Goal: Task Accomplishment & Management: Use online tool/utility

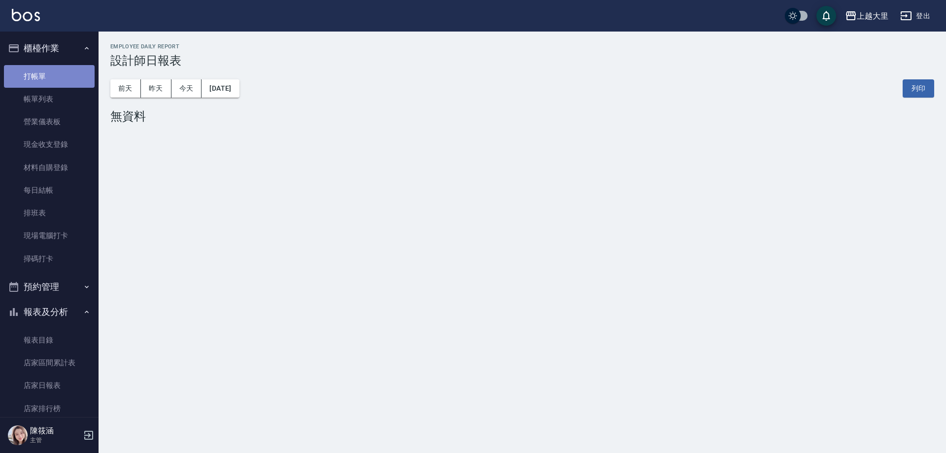
click at [58, 77] on link "打帳單" at bounding box center [49, 76] width 91 height 23
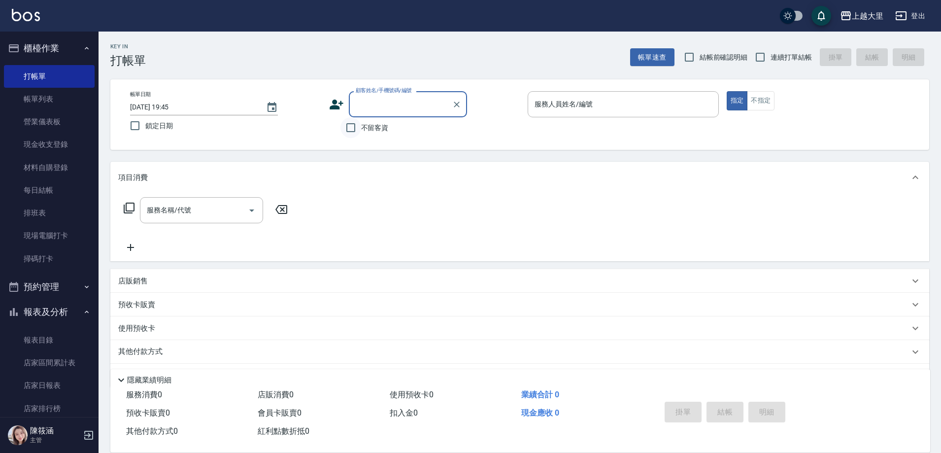
click at [353, 133] on input "不留客資" at bounding box center [350, 127] width 21 height 21
checkbox input "true"
click at [753, 56] on input "連續打單結帳" at bounding box center [760, 57] width 21 height 21
checkbox input "true"
click at [578, 109] on input "服務人員姓名/編號" at bounding box center [623, 104] width 182 height 17
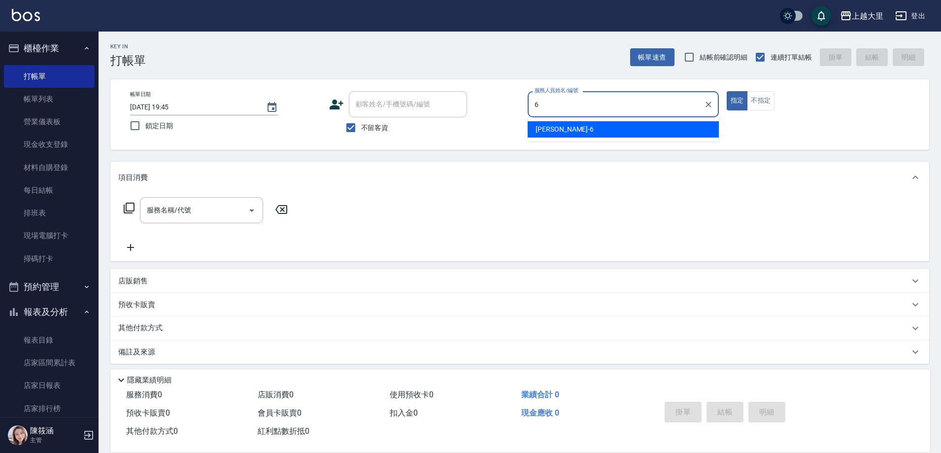
type input "Phoebe菲比-6"
type button "true"
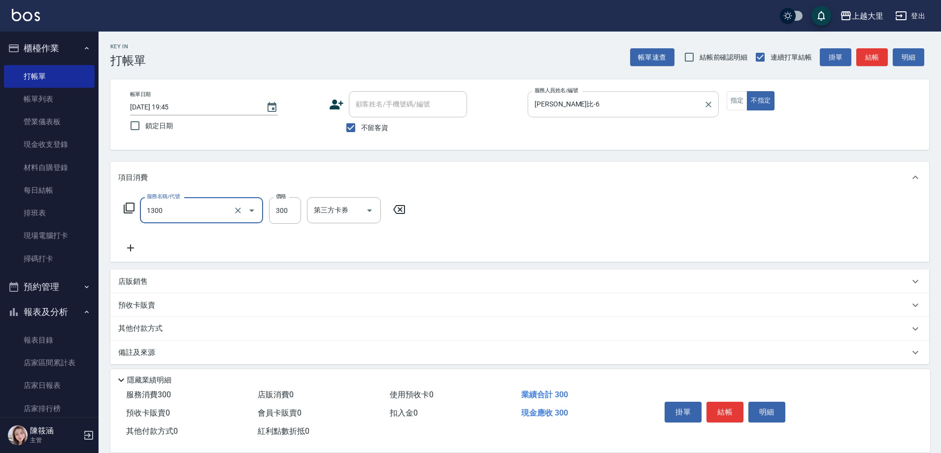
type input "健康洗髮(1300)"
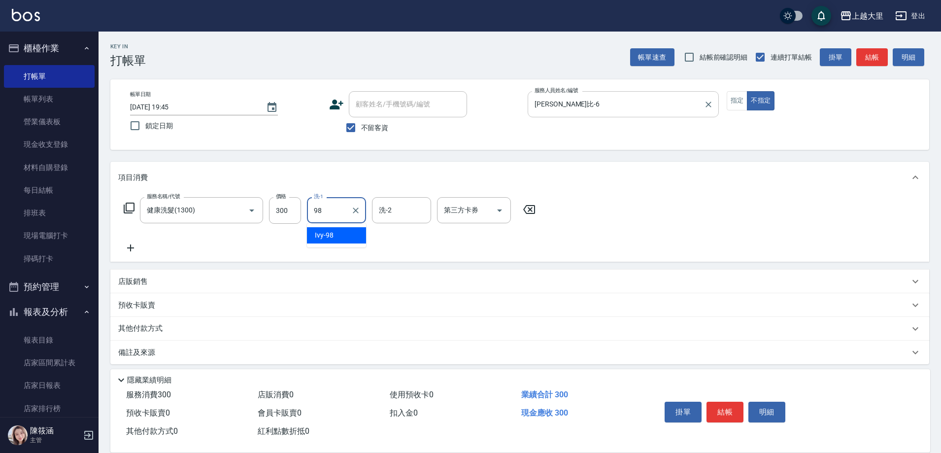
type input "Ivy-98"
click at [294, 205] on input "300" at bounding box center [285, 210] width 32 height 27
type input "200"
click at [726, 407] on button "結帳" at bounding box center [724, 411] width 37 height 21
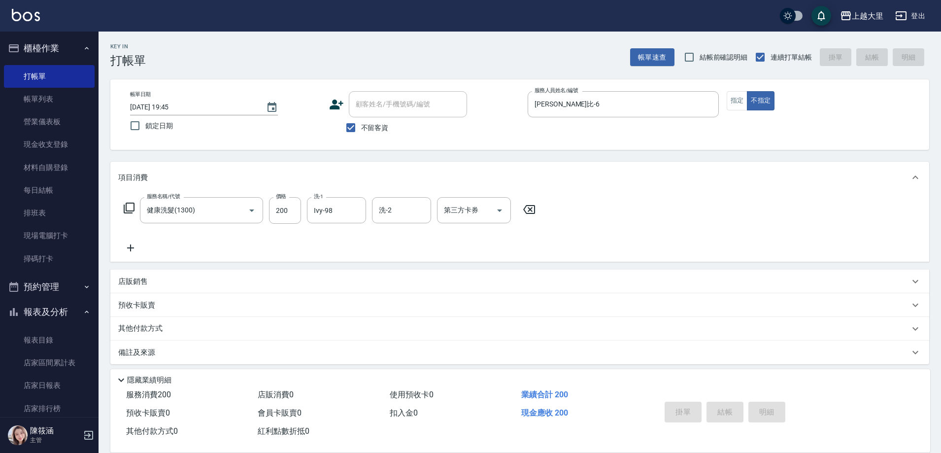
type input "2025/09/21 19:46"
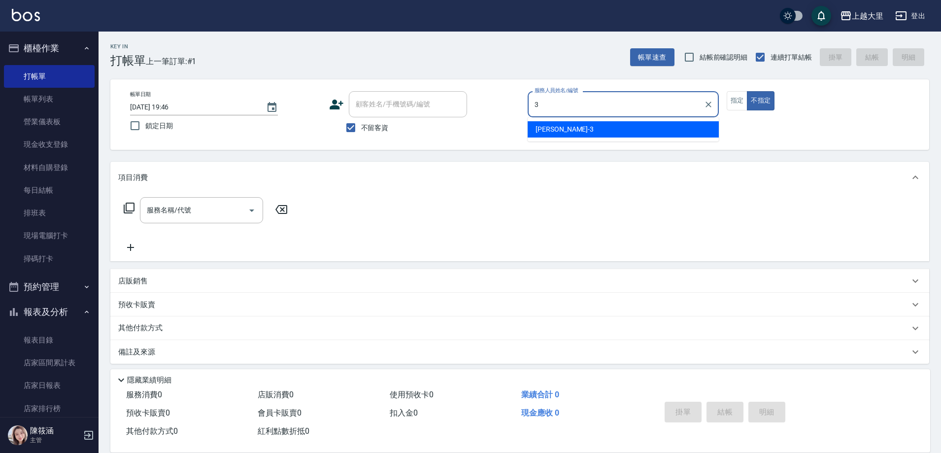
type input "Joanna喬安娜-3"
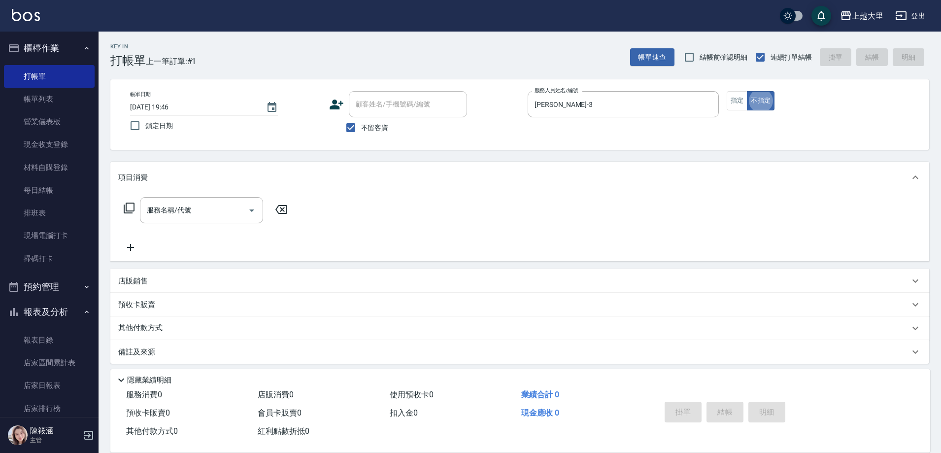
type button "false"
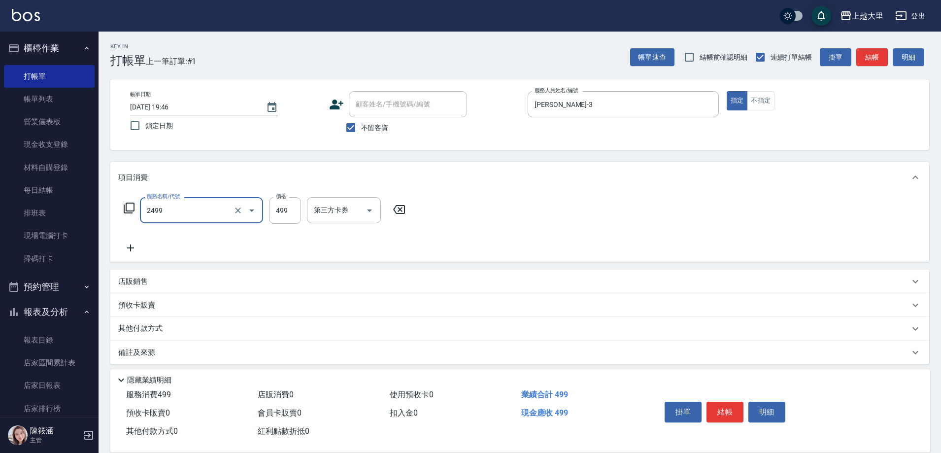
type input "499洗剪(2499)"
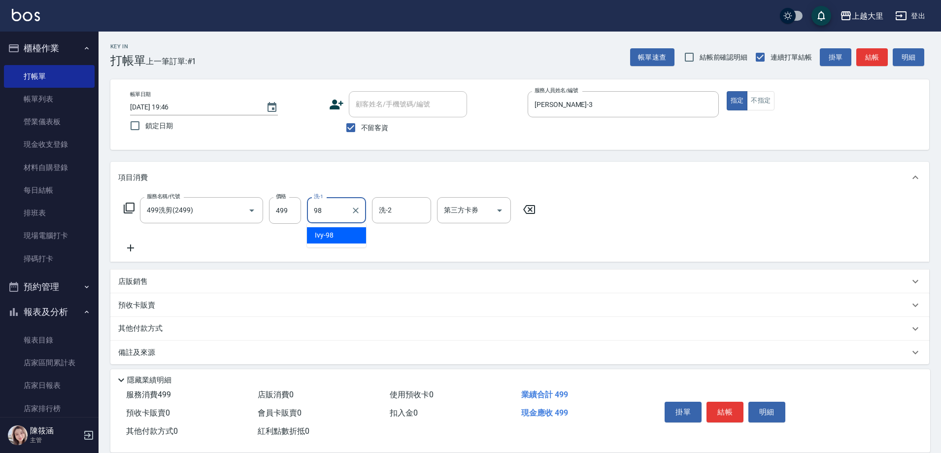
type input "Ivy-98"
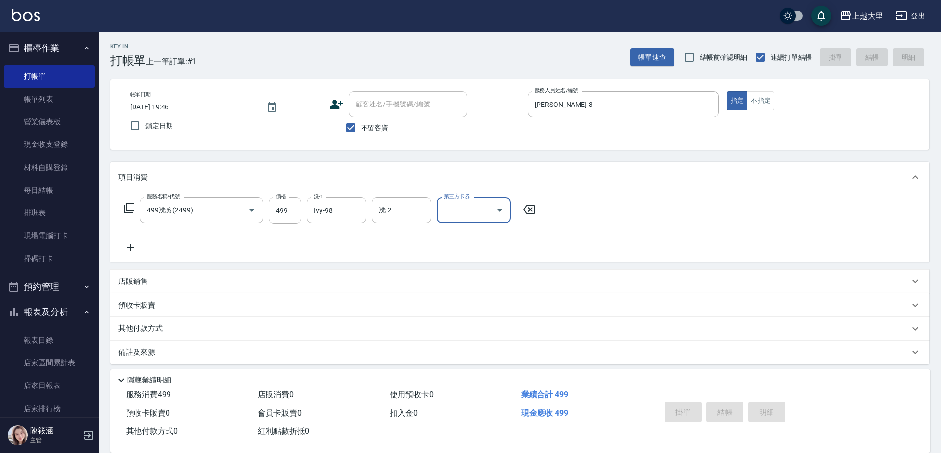
type input "2025/09/21 19:47"
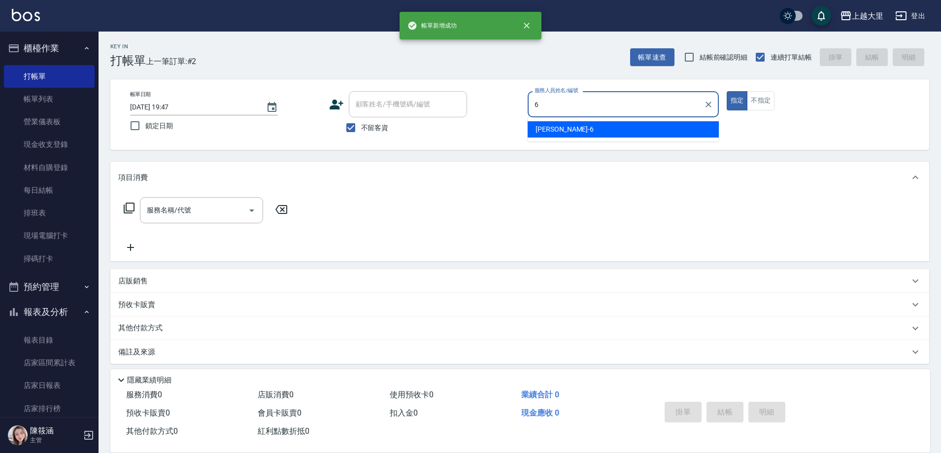
type input "Phoebe菲比-6"
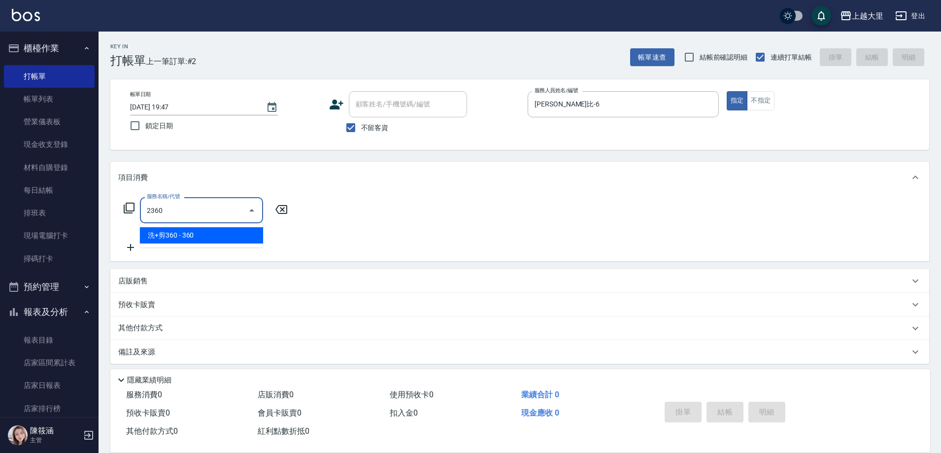
type input "洗+剪360(2360)"
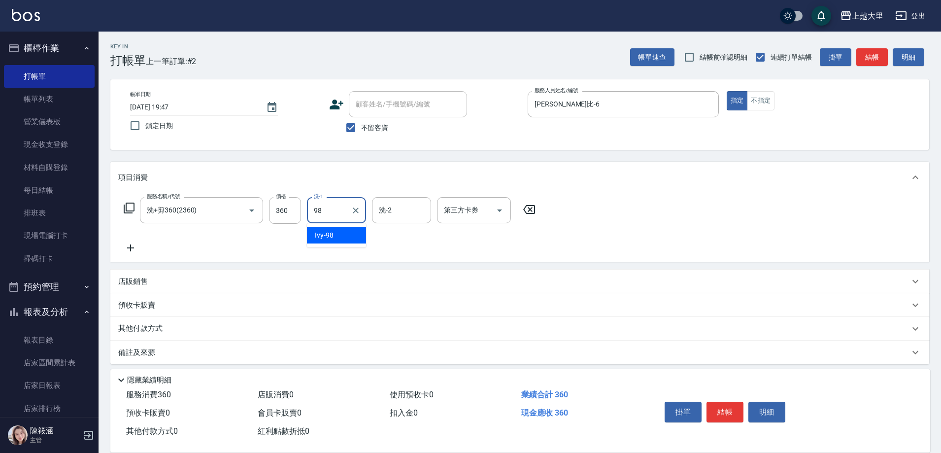
type input "Ivy-98"
click at [501, 204] on icon "Open" at bounding box center [500, 210] width 12 height 12
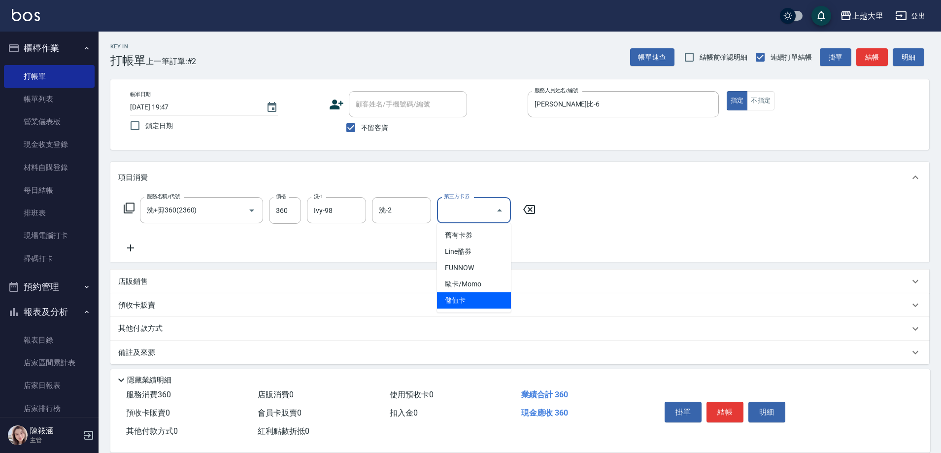
click at [473, 298] on span "儲值卡" at bounding box center [474, 300] width 74 height 16
type input "儲值卡"
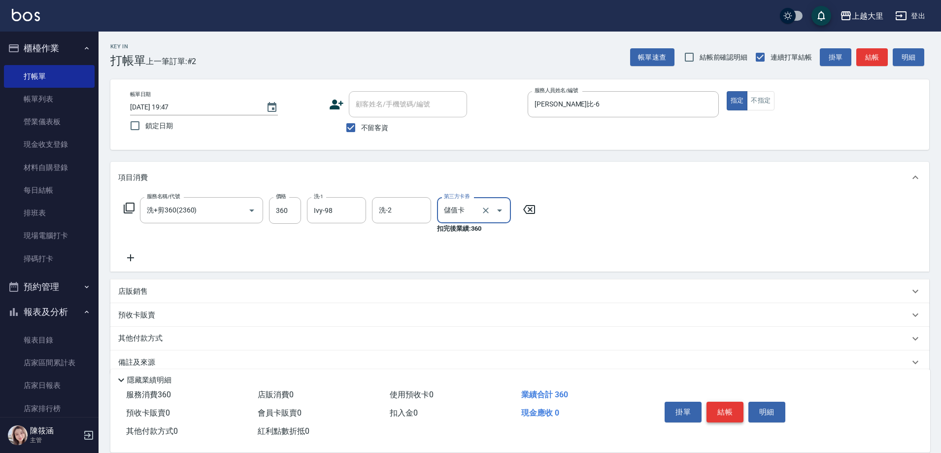
click at [728, 405] on button "結帳" at bounding box center [724, 411] width 37 height 21
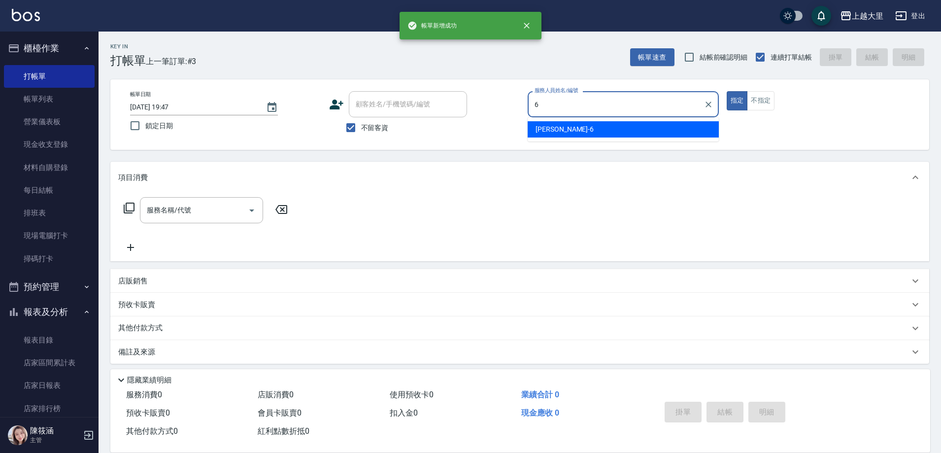
type input "Phoebe菲比-6"
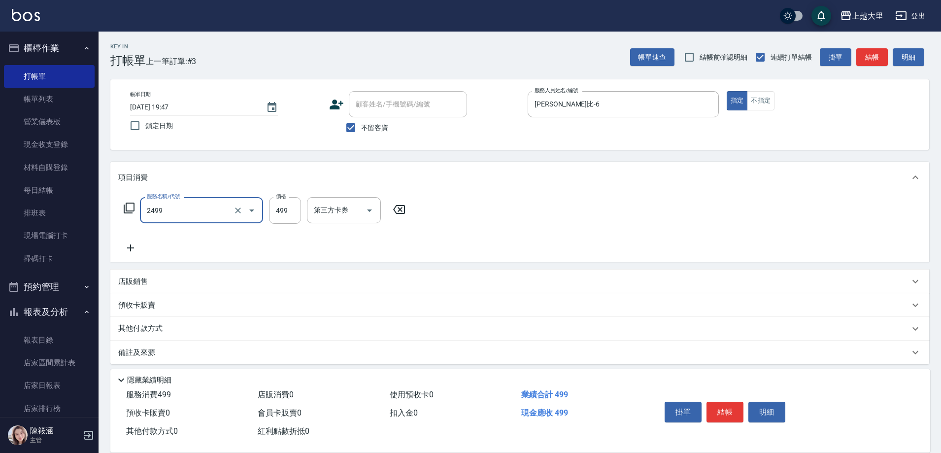
type input "499洗剪(2499)"
type input "500"
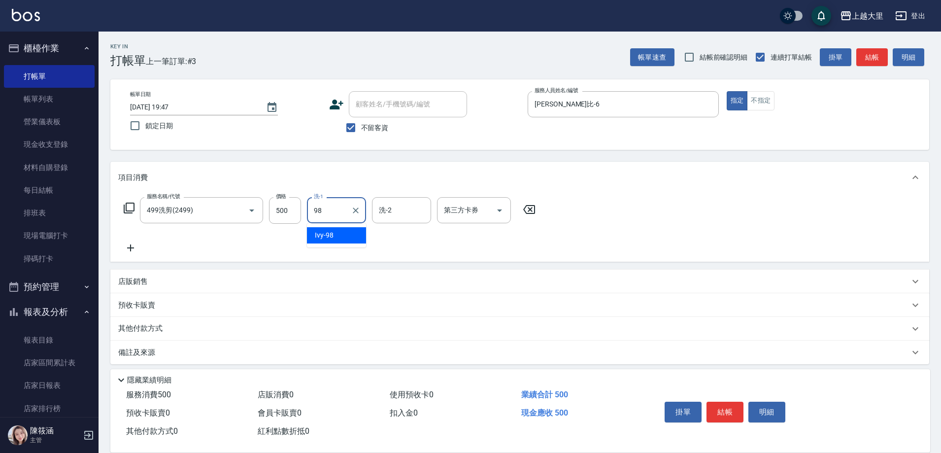
type input "Ivy-98"
click at [499, 206] on icon "Open" at bounding box center [500, 210] width 12 height 12
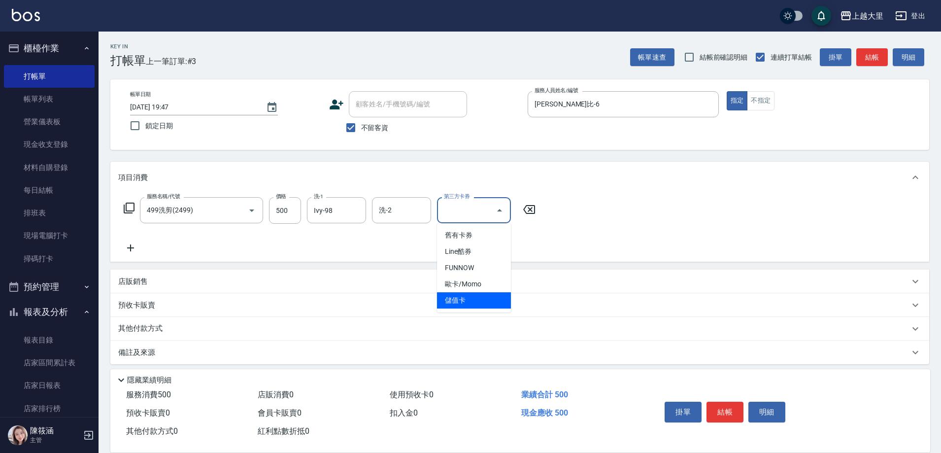
click at [473, 302] on span "儲值卡" at bounding box center [474, 300] width 74 height 16
type input "儲值卡"
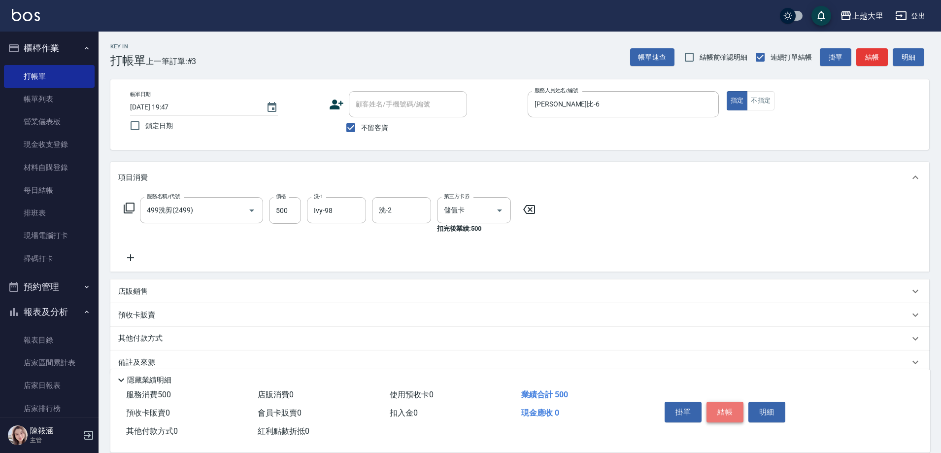
click at [732, 404] on button "結帳" at bounding box center [724, 411] width 37 height 21
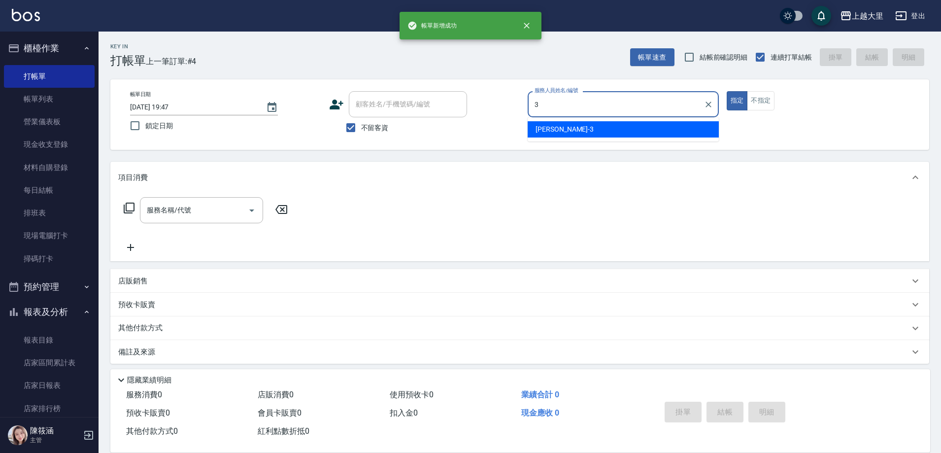
type input "Joanna喬安娜-3"
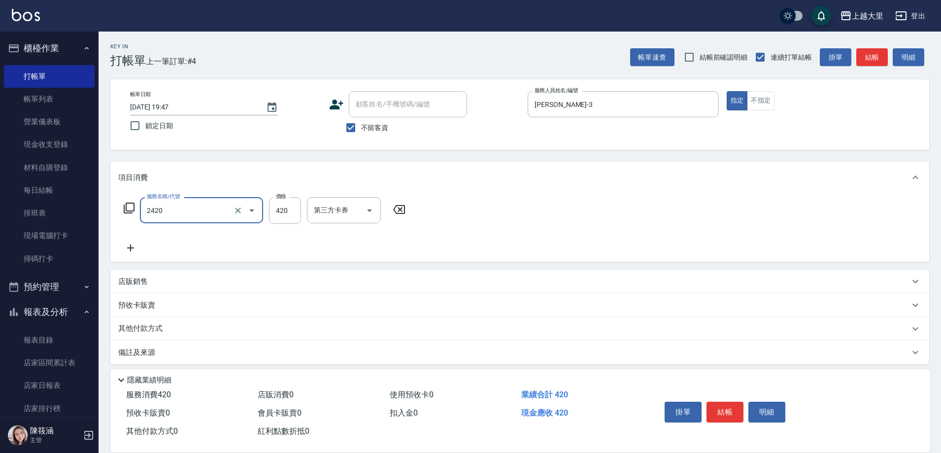
type input "洗+剪420(2420)"
type input "320"
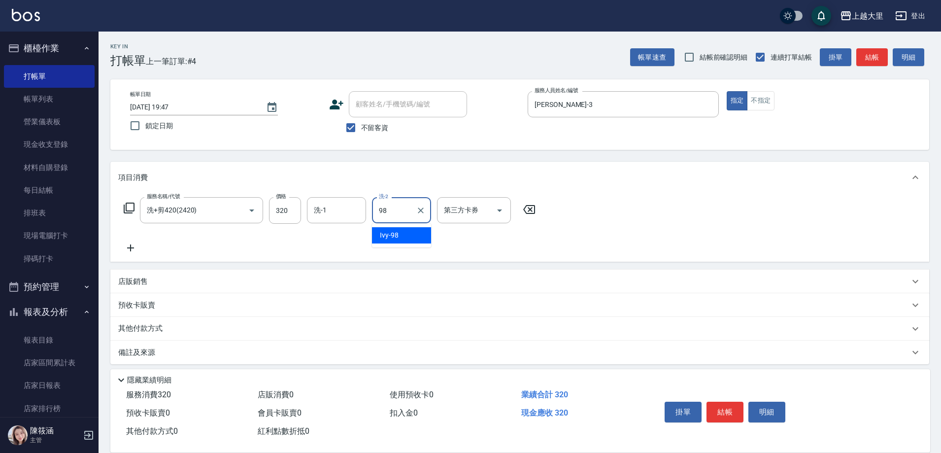
type input "Ivy-98"
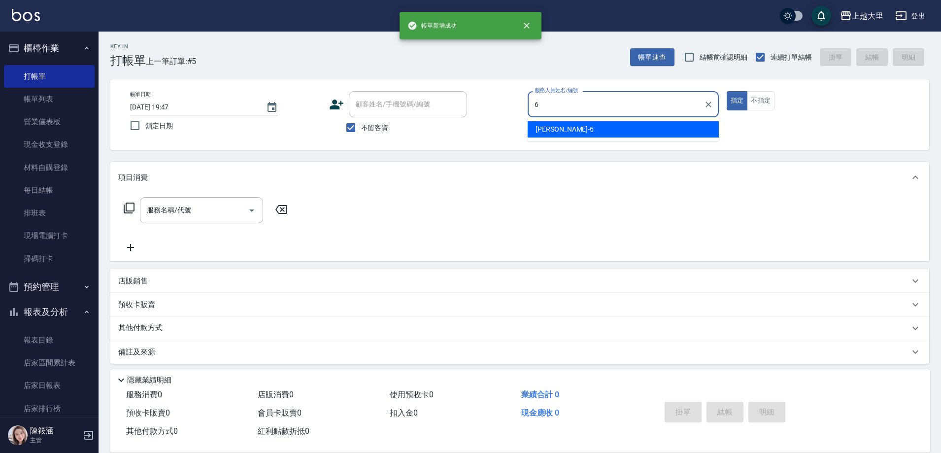
type input "Phoebe菲比-6"
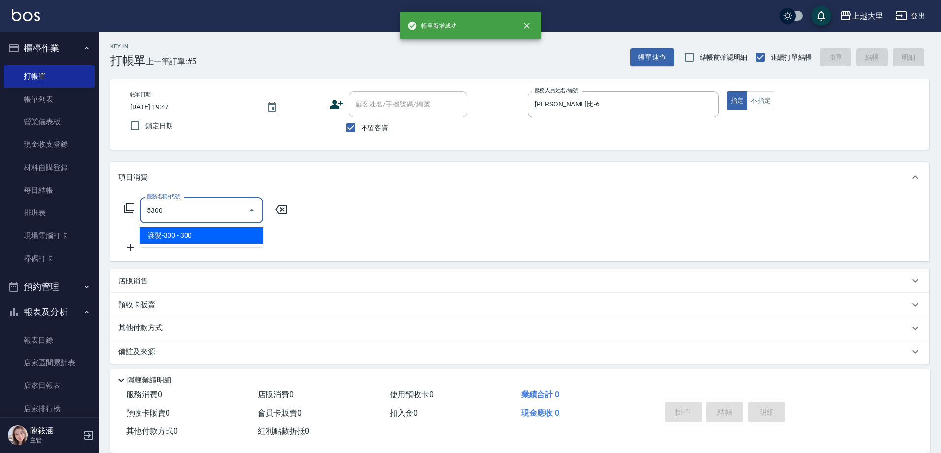
type input "護髮-300(5300)"
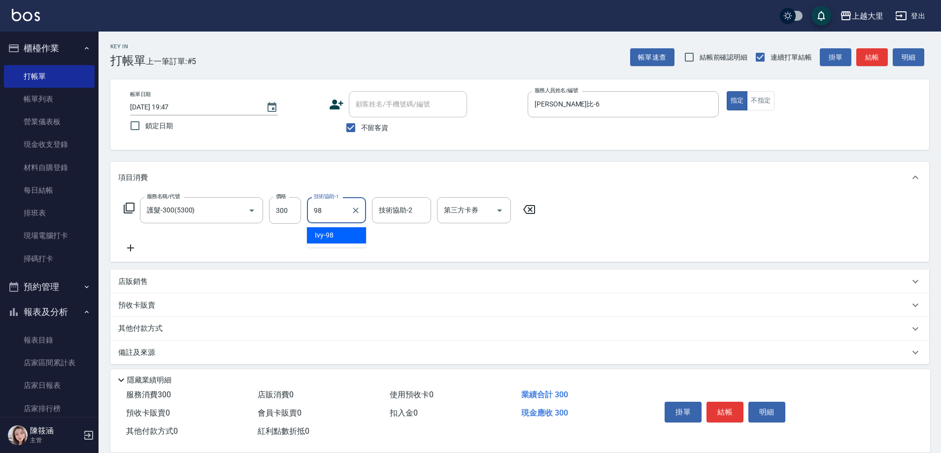
type input "Ivy-98"
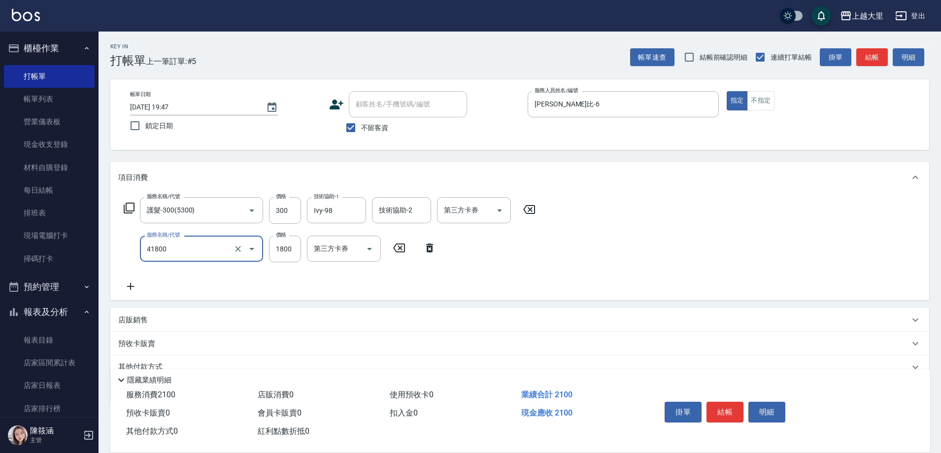
type input "染女L1800(41800)"
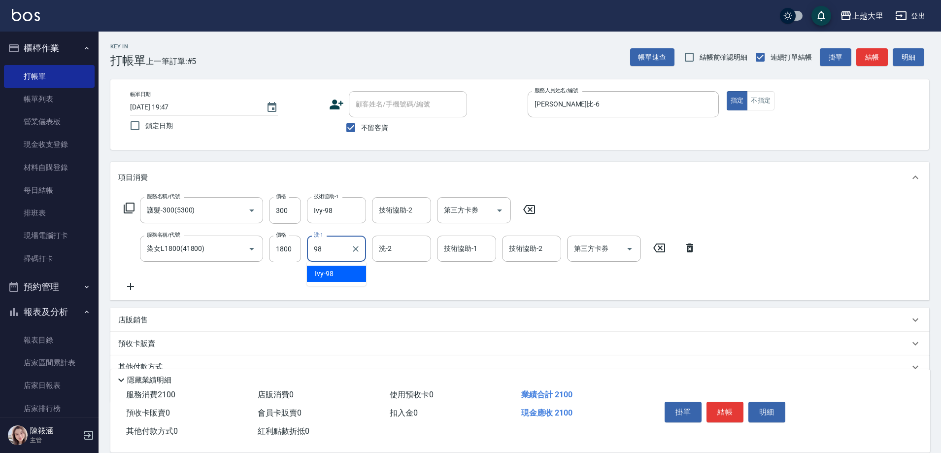
type input "Ivy-98"
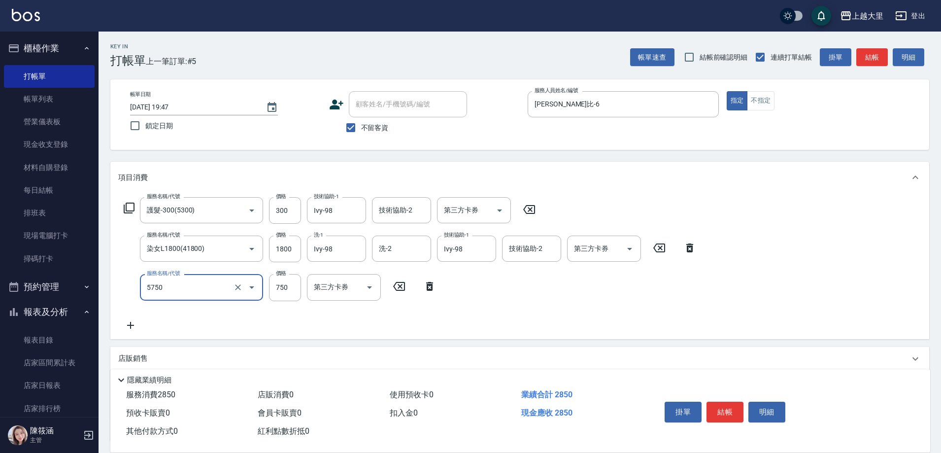
type input "護髮-750(5750)"
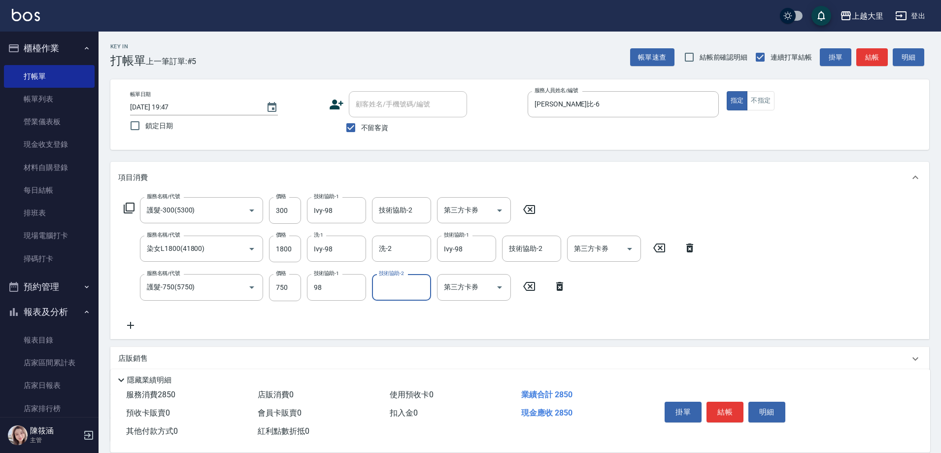
type input "Ivy-98"
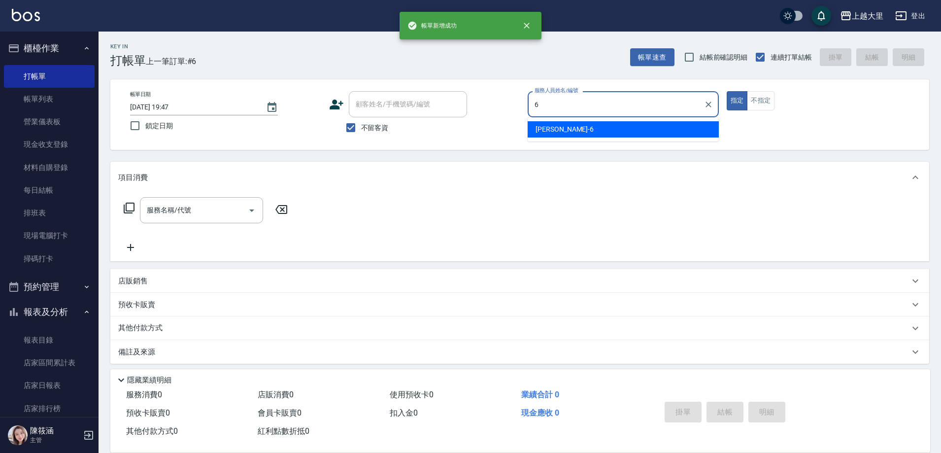
type input "Phoebe菲比-6"
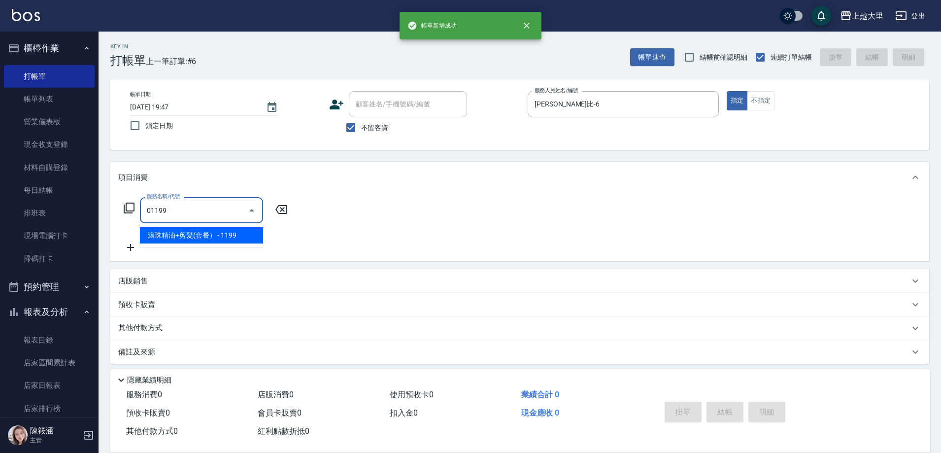
type input "滾珠精油+剪髮(套餐）(01199)"
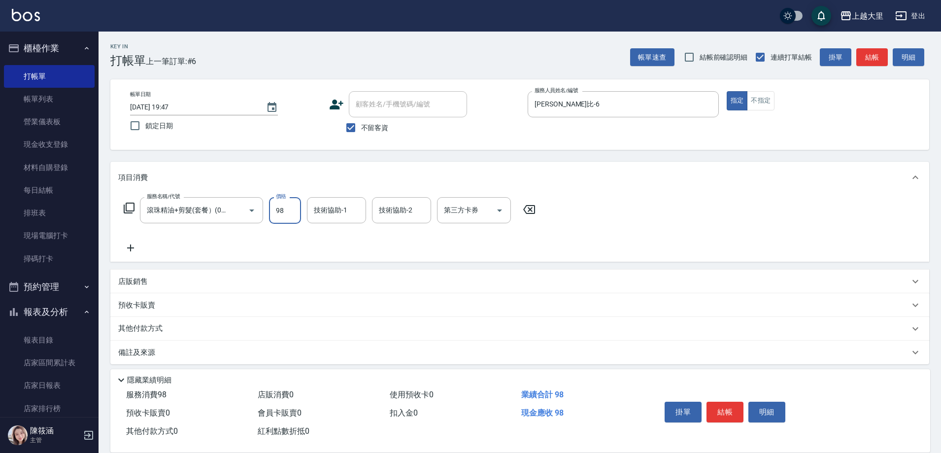
type input "98"
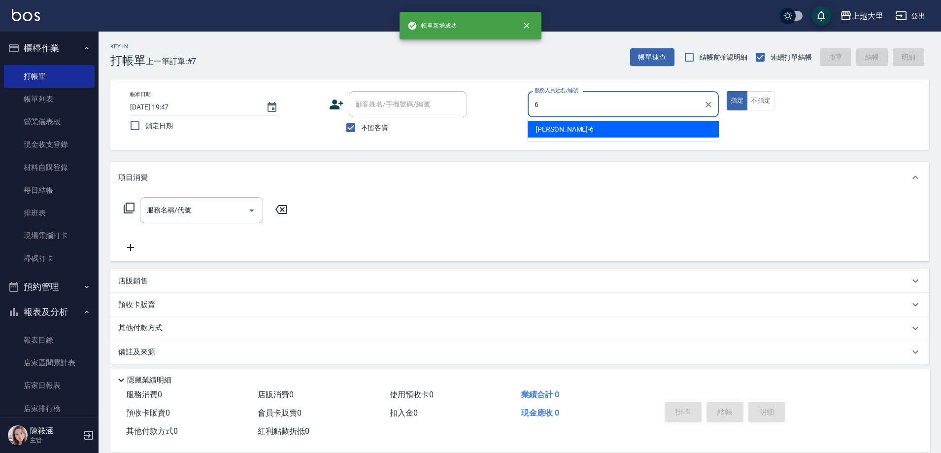
type input "Phoebe菲比-6"
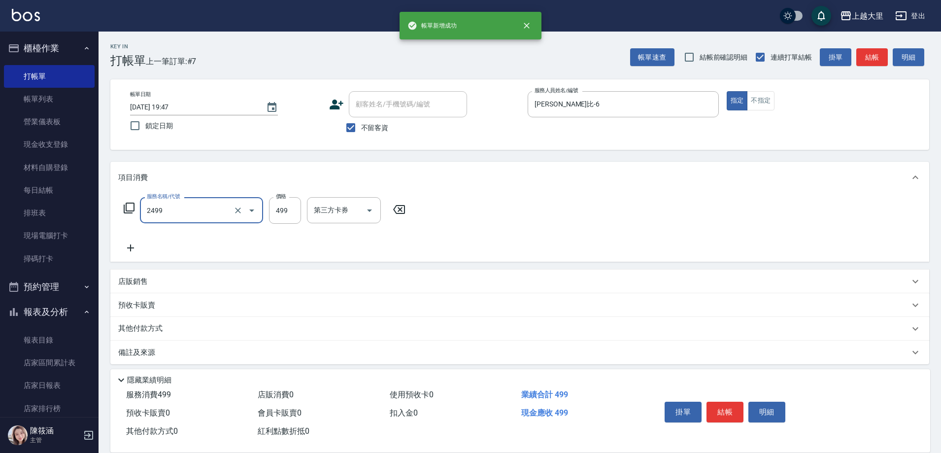
type input "499洗剪(2499)"
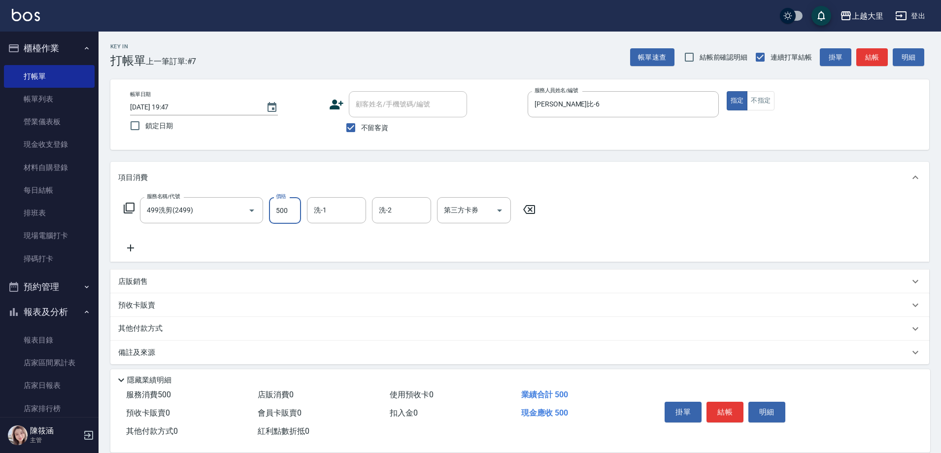
type input "500"
type input "Ivy-98"
click at [500, 209] on icon "Open" at bounding box center [499, 210] width 5 height 2
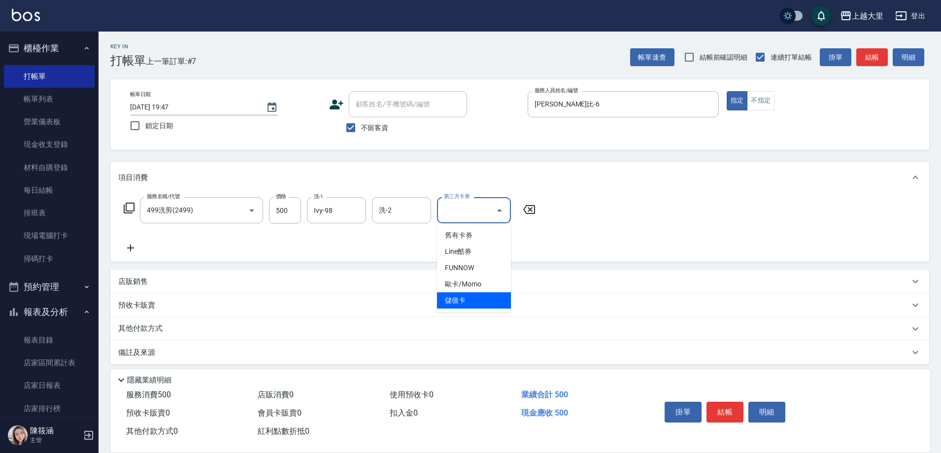
click at [496, 301] on span "儲值卡" at bounding box center [474, 300] width 74 height 16
type input "儲值卡"
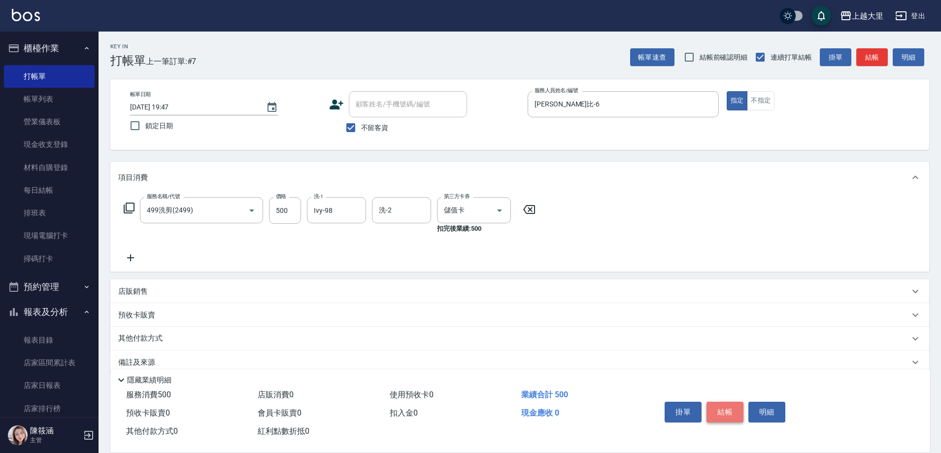
click at [729, 409] on button "結帳" at bounding box center [724, 411] width 37 height 21
type input "2025/09/21 19:48"
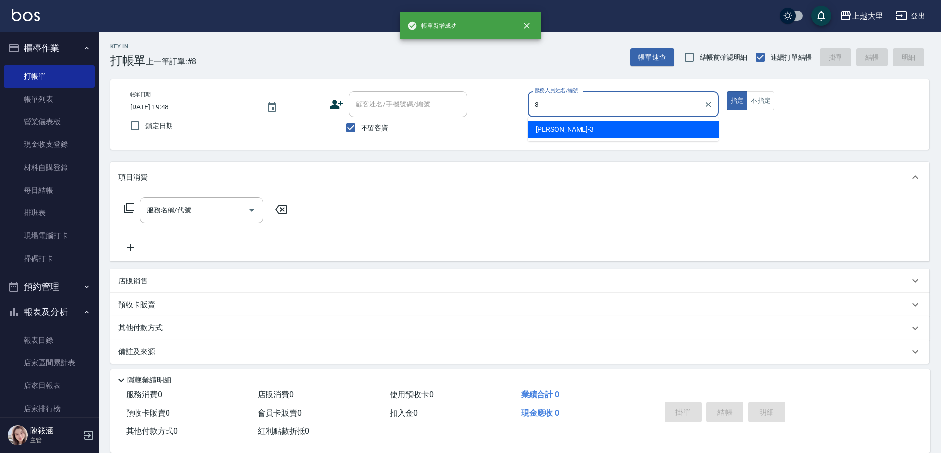
type input "Joanna喬安娜-3"
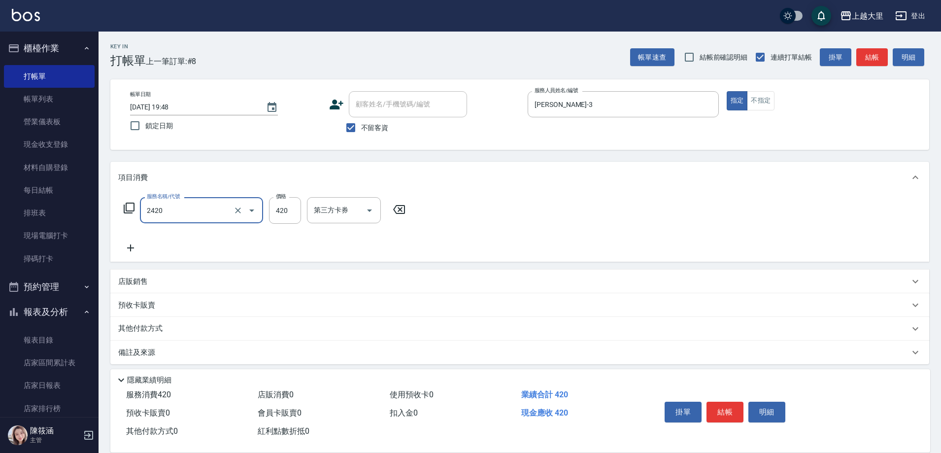
type input "洗+剪420(2420)"
type input "320"
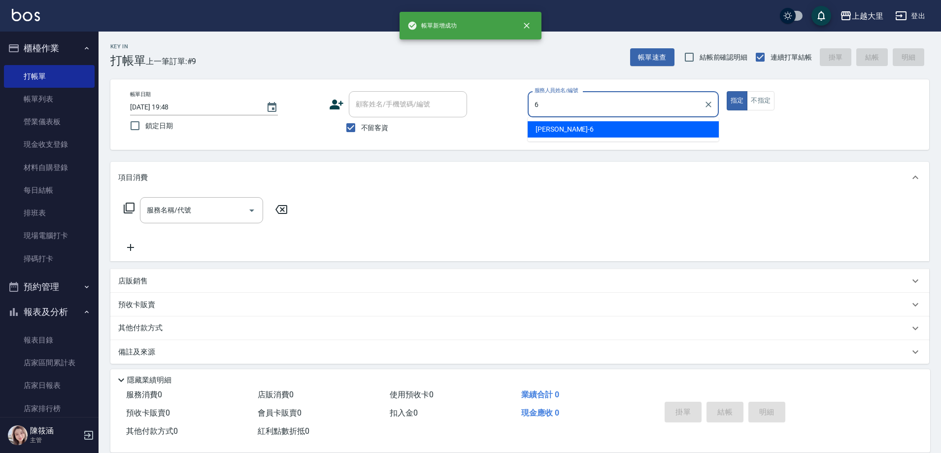
type input "Phoebe菲比-6"
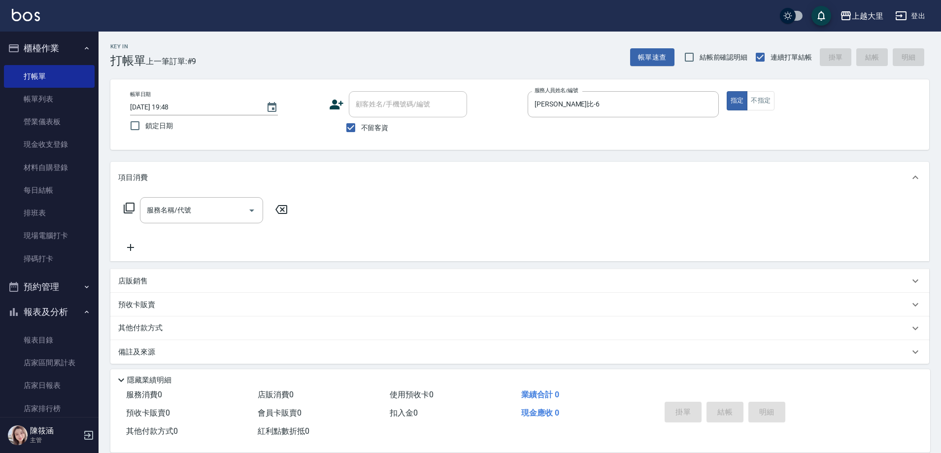
click at [129, 202] on icon at bounding box center [129, 208] width 12 height 12
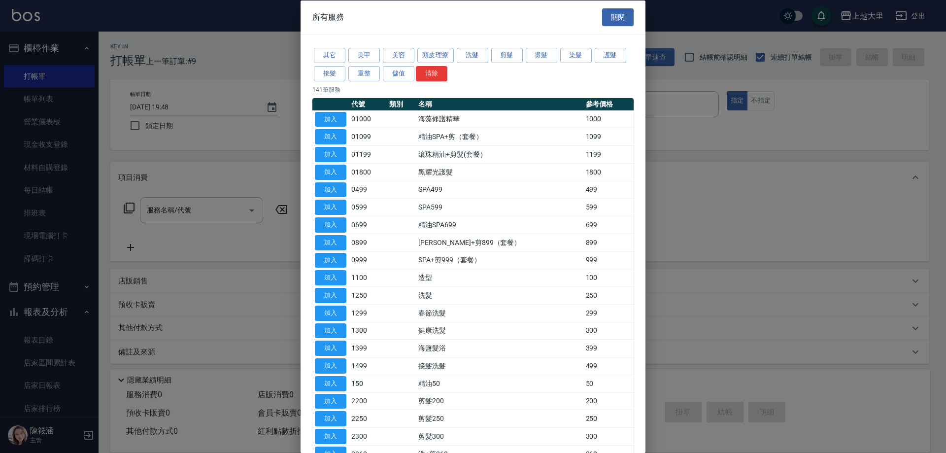
drag, startPoint x: 178, startPoint y: 286, endPoint x: 191, endPoint y: 220, distance: 67.7
click at [187, 284] on div at bounding box center [473, 226] width 946 height 453
click at [185, 208] on div at bounding box center [473, 226] width 946 height 453
click at [615, 14] on button "關閉" at bounding box center [618, 17] width 32 height 18
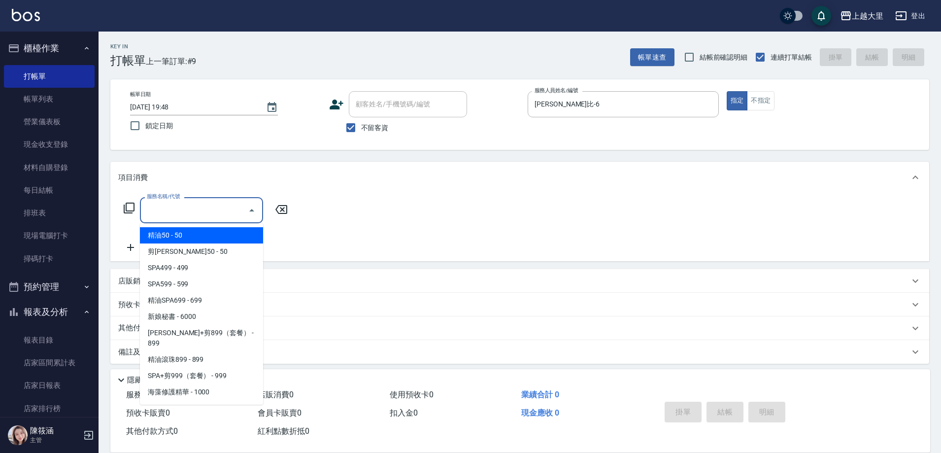
click at [191, 203] on input "服務名稱/代號" at bounding box center [194, 209] width 100 height 17
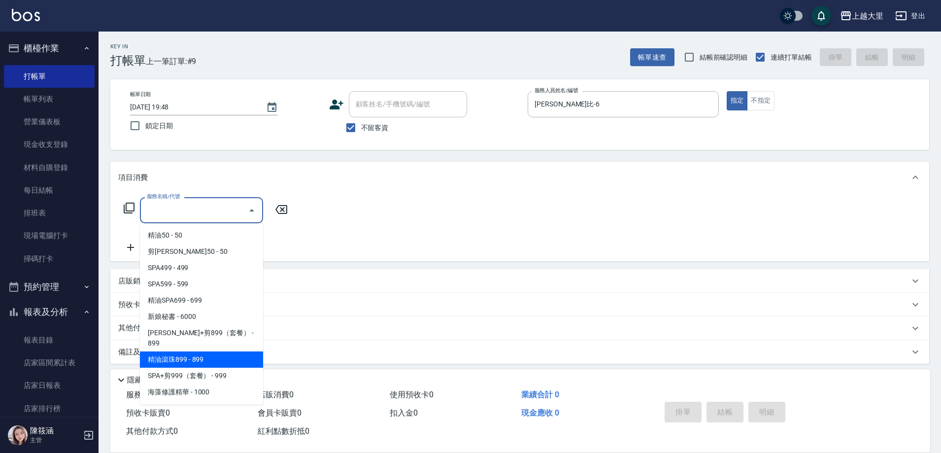
click at [236, 351] on span "精油滾珠899 - 899" at bounding box center [201, 359] width 123 height 16
type input "精油滾珠899(899)"
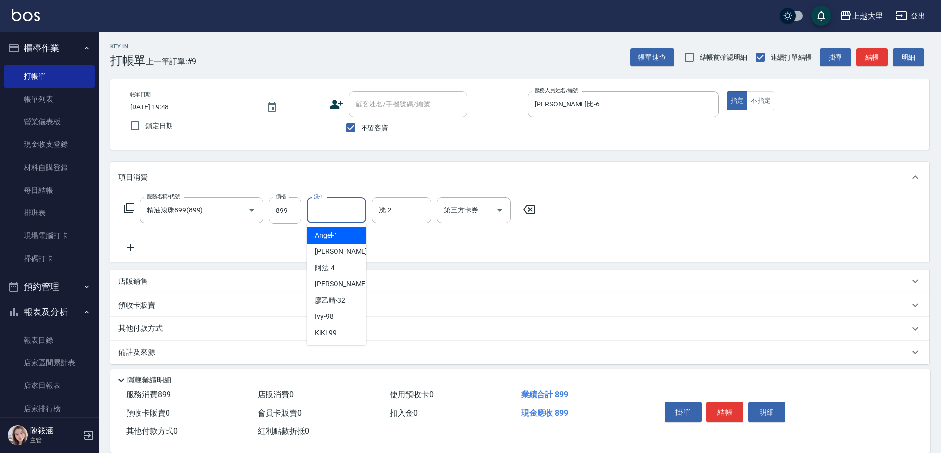
click at [326, 214] on input "洗-1" at bounding box center [336, 209] width 50 height 17
type input "Ivy-98"
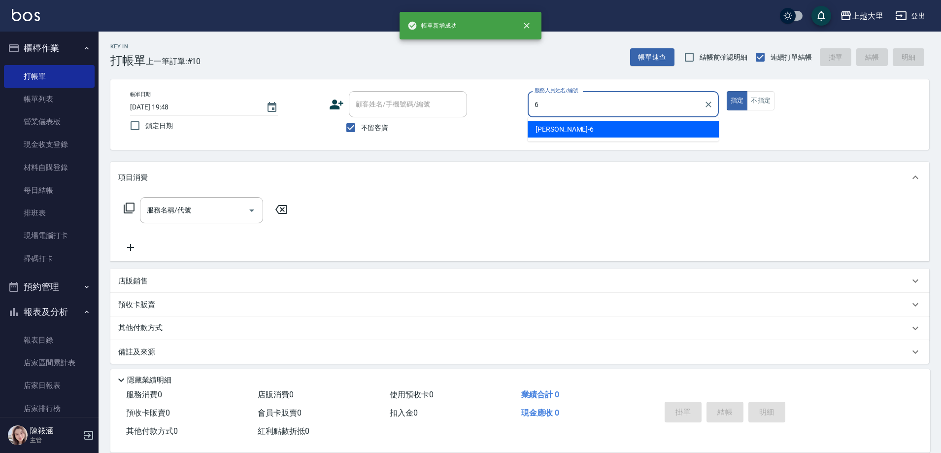
type input "Phoebe菲比-6"
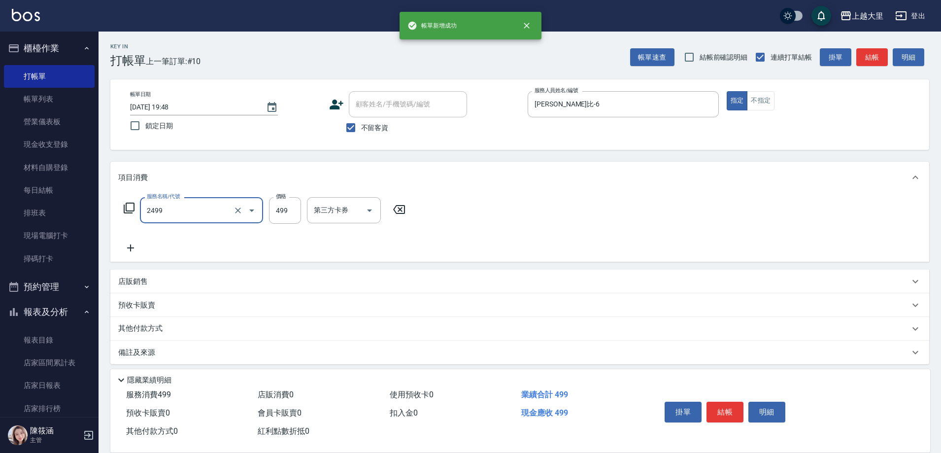
type input "499洗剪(2499)"
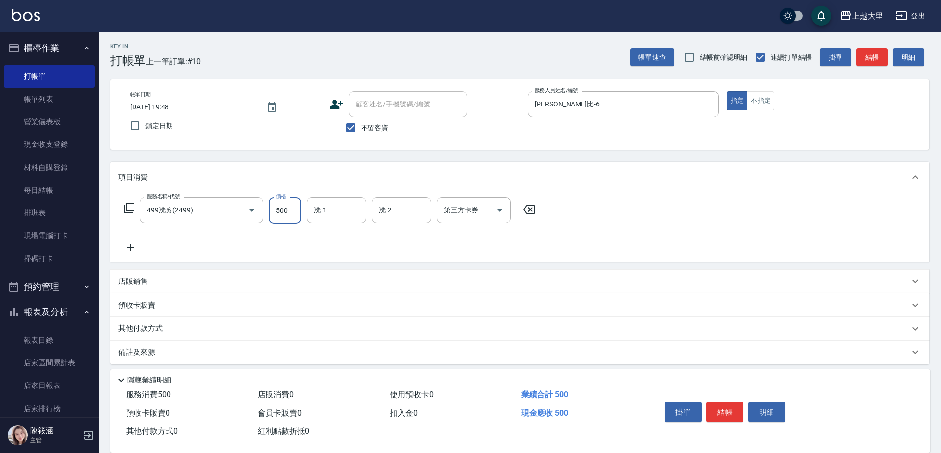
type input "500"
type input "Ivy-98"
click at [501, 211] on icon "Open" at bounding box center [500, 210] width 12 height 12
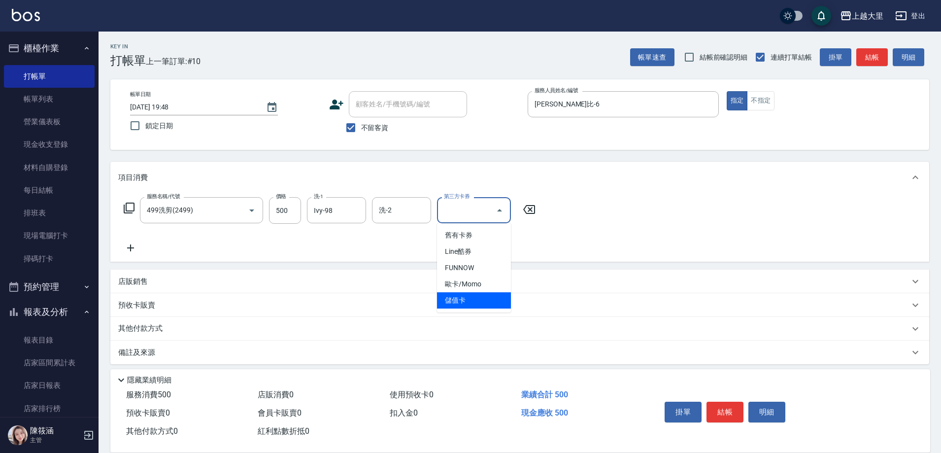
click at [475, 297] on span "儲值卡" at bounding box center [474, 300] width 74 height 16
type input "儲值卡"
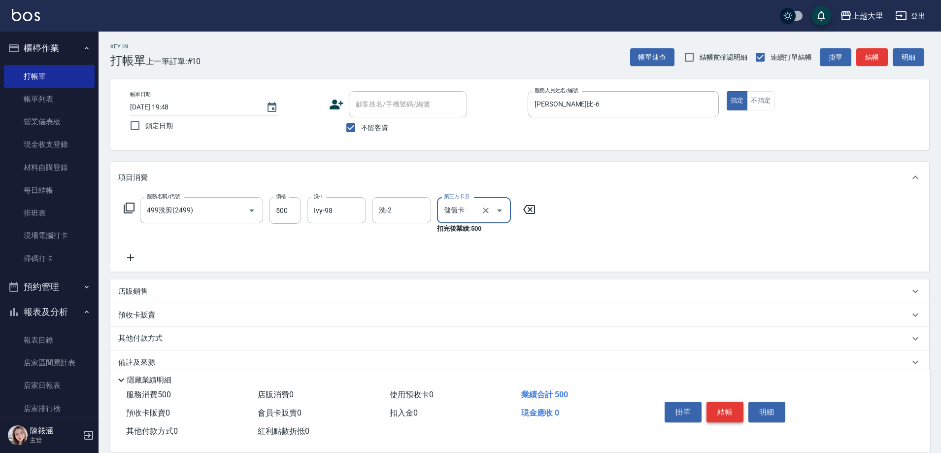
click at [722, 411] on button "結帳" at bounding box center [724, 411] width 37 height 21
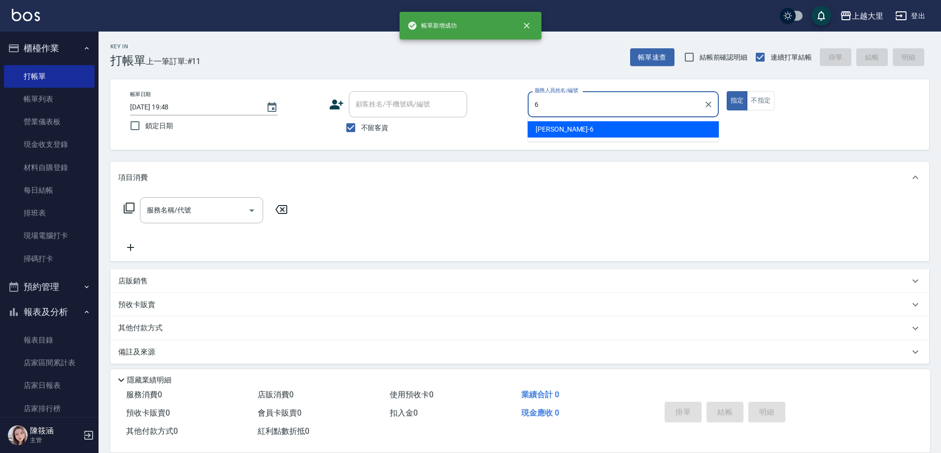
type input "Phoebe菲比-6"
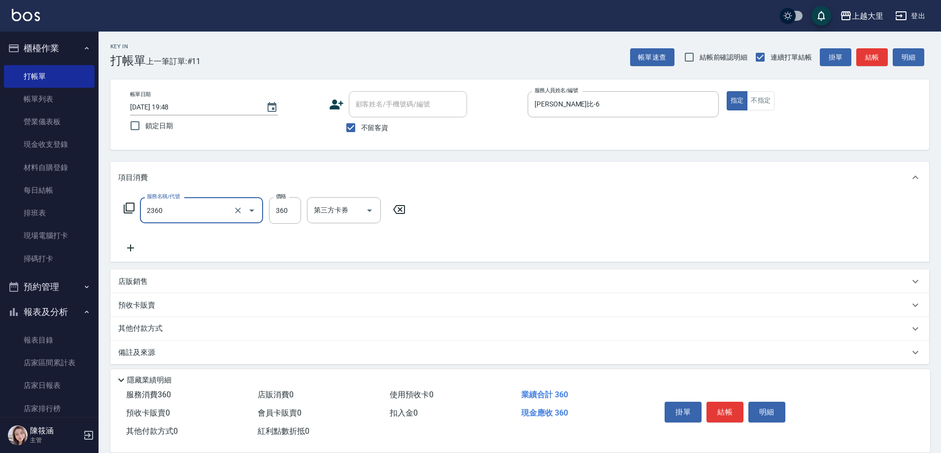
type input "洗+剪360(2360)"
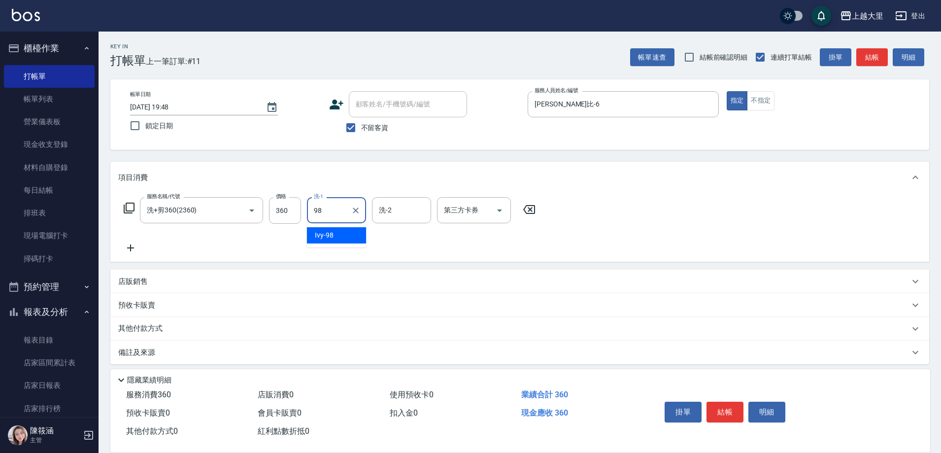
type input "Ivy-98"
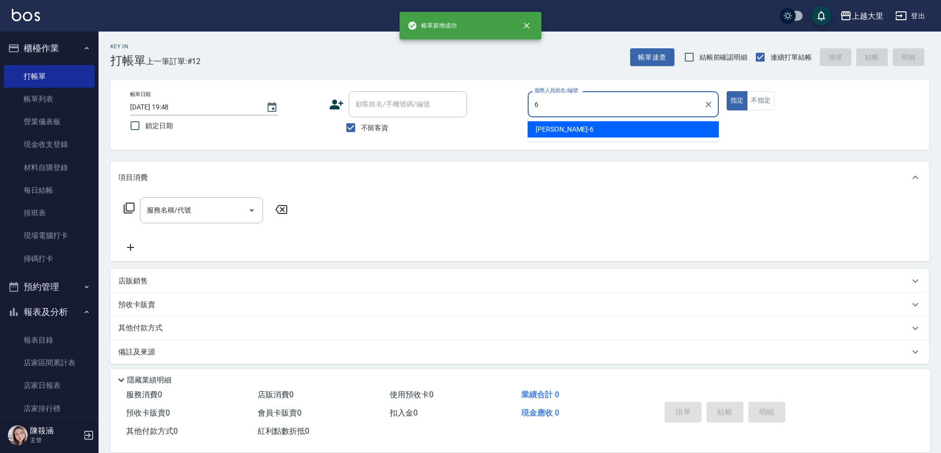
type input "Phoebe菲比-6"
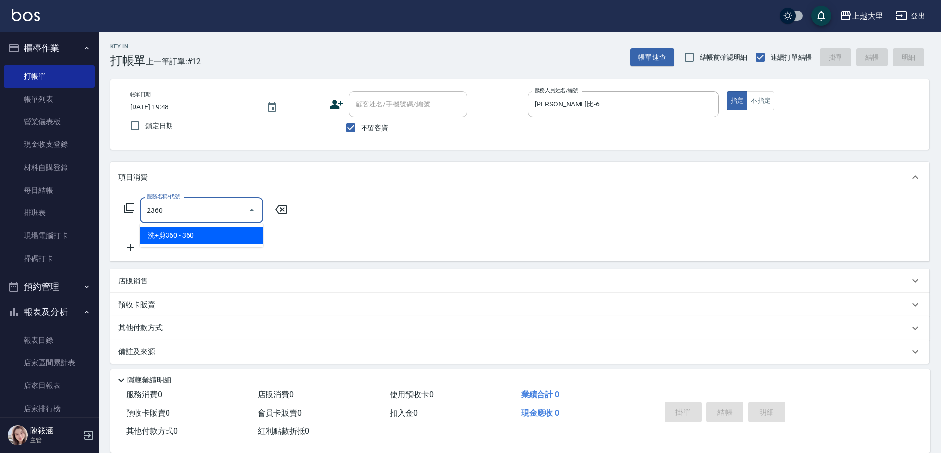
type input "洗+剪360(2360)"
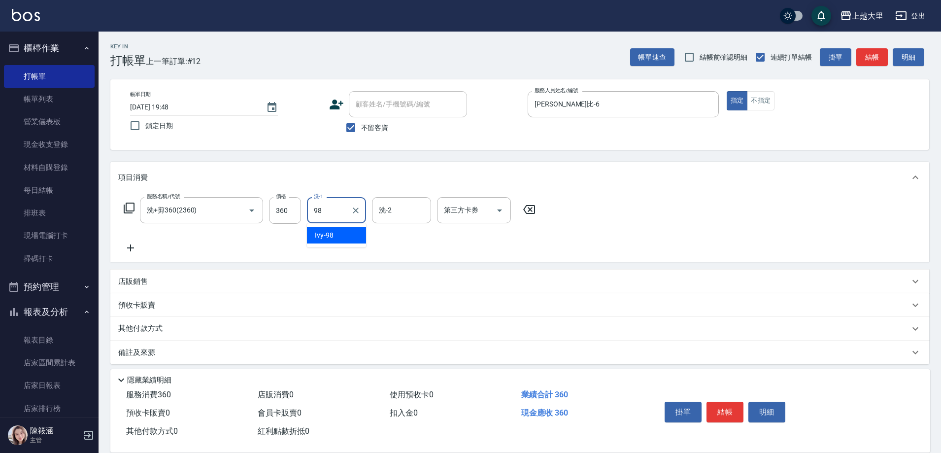
type input "Ivy-98"
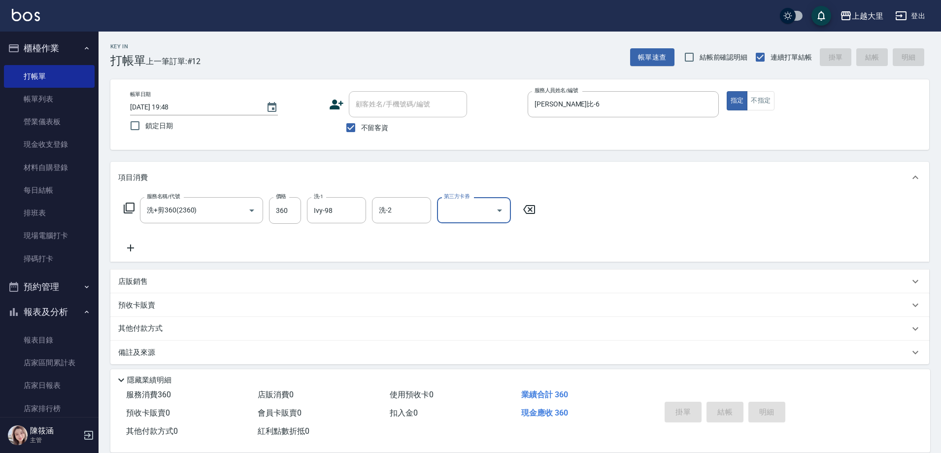
type input "2025/09/21 19:49"
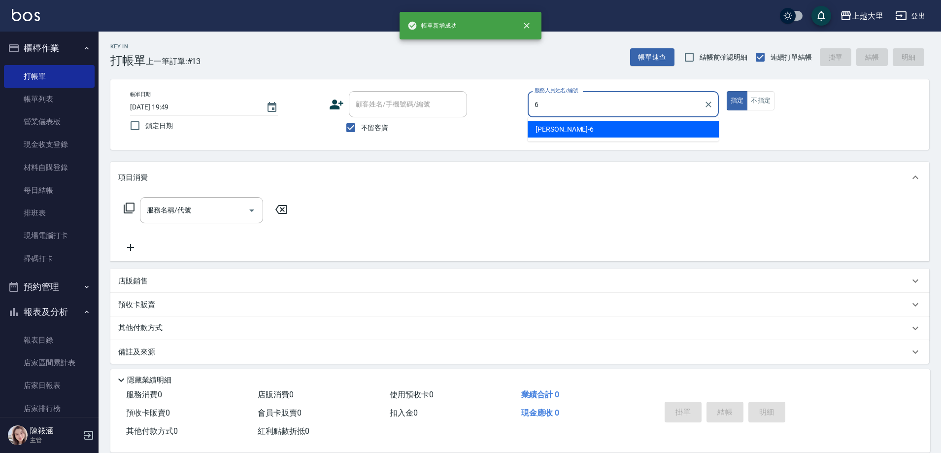
type input "Phoebe菲比-6"
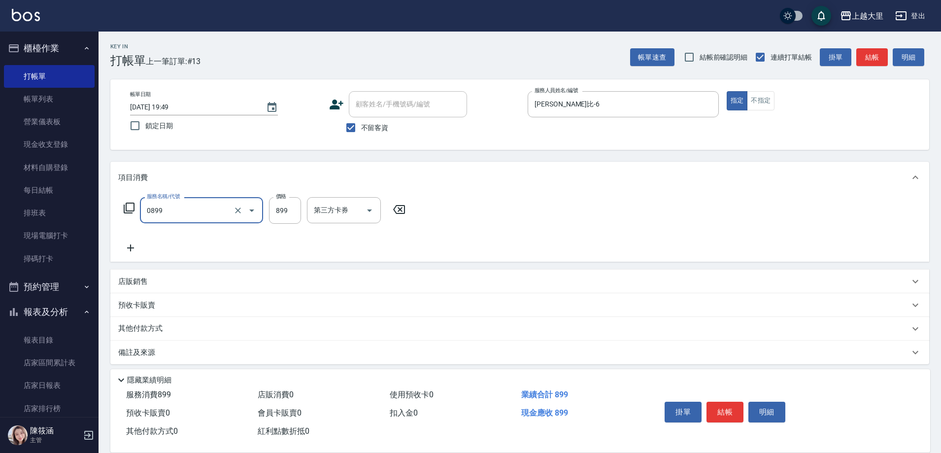
type input "依黛莉+剪899（套餐）(0899)"
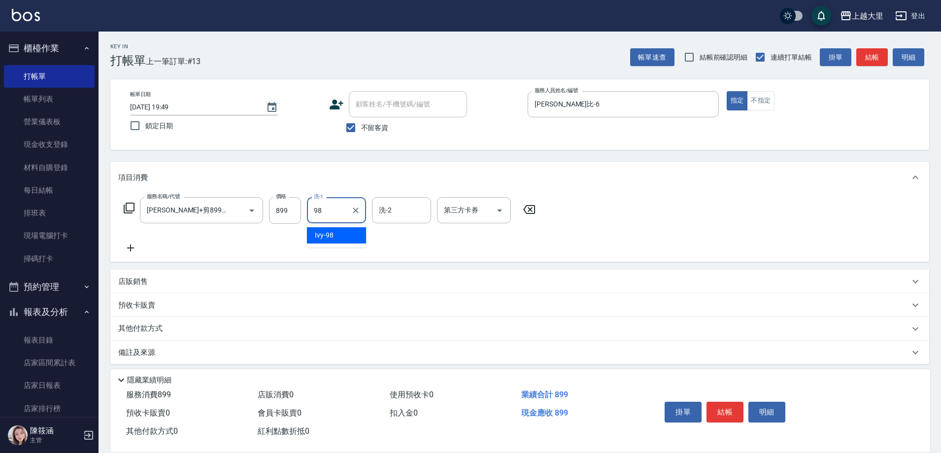
type input "Ivy-98"
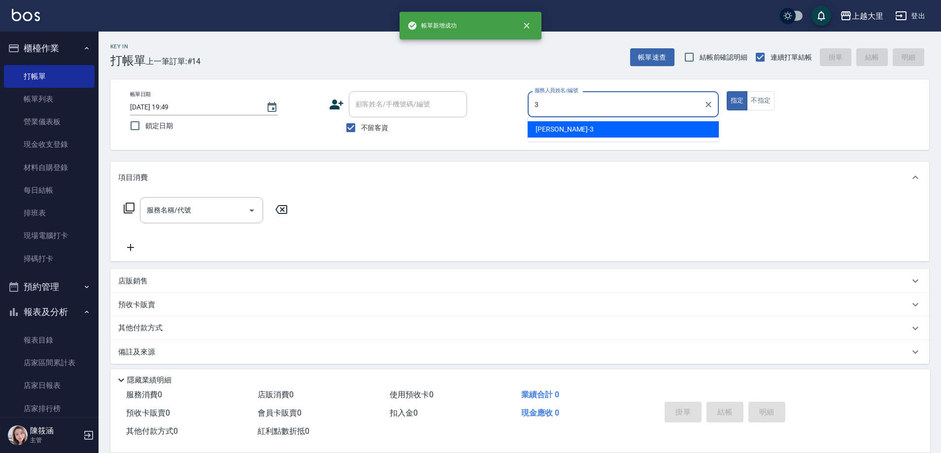
type input "Joanna喬安娜-3"
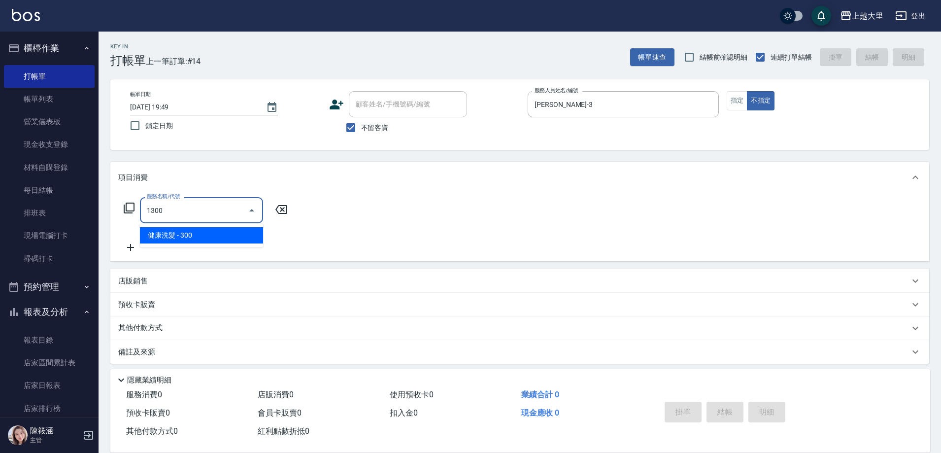
type input "健康洗髮(1300)"
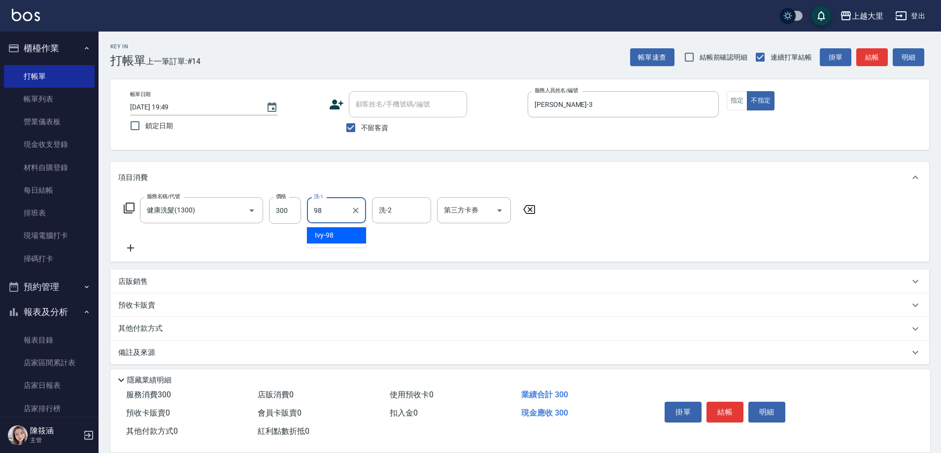
type input "Ivy-98"
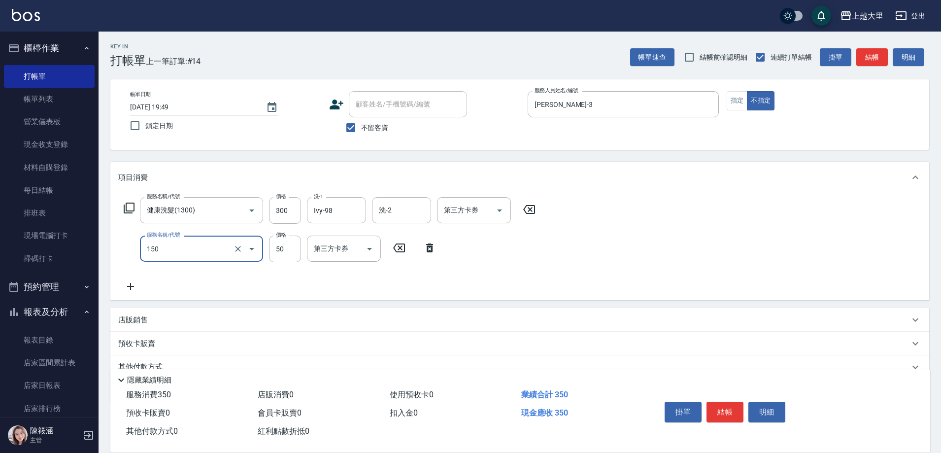
type input "精油50(150)"
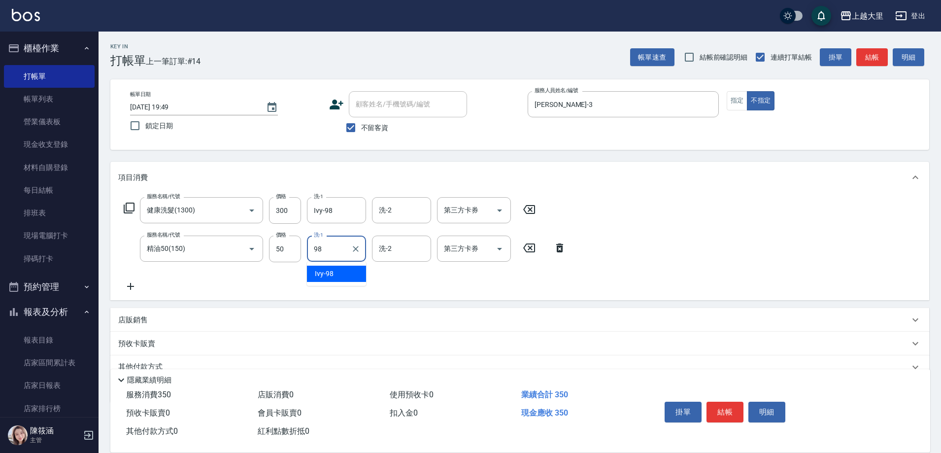
type input "Ivy-98"
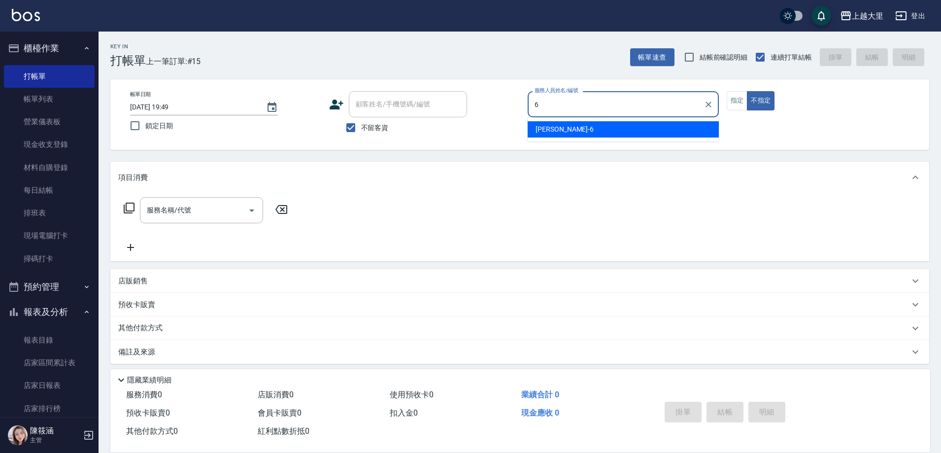
type input "Phoebe菲比-6"
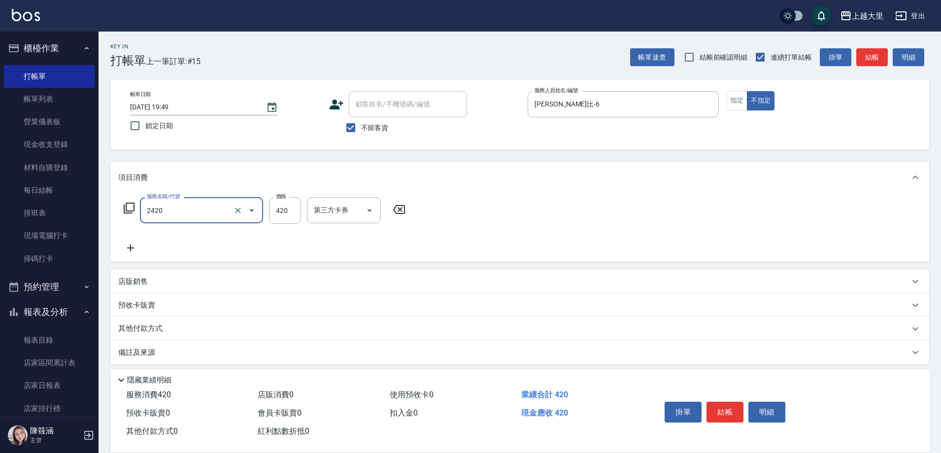
type input "洗+剪420(2420)"
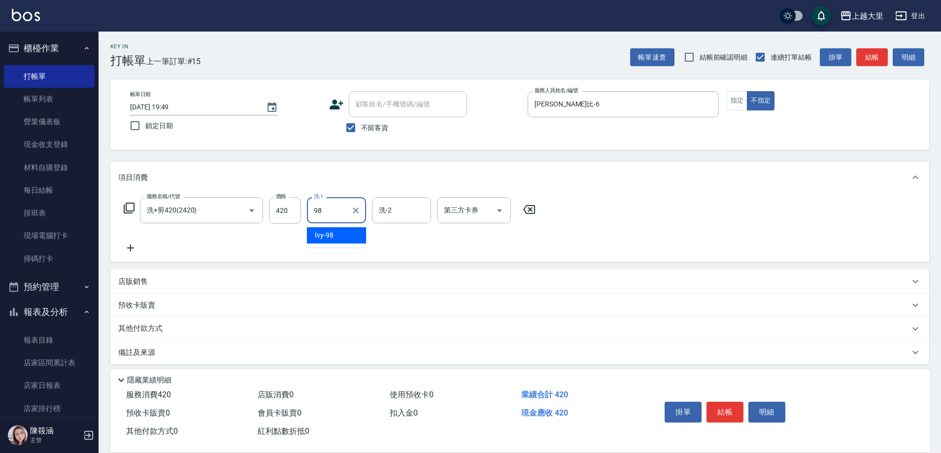
type input "Ivy-98"
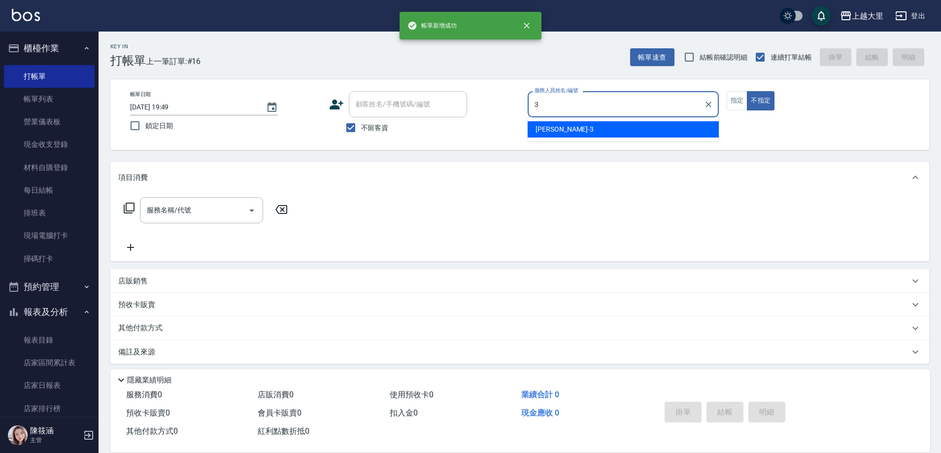
type input "Joanna喬安娜-3"
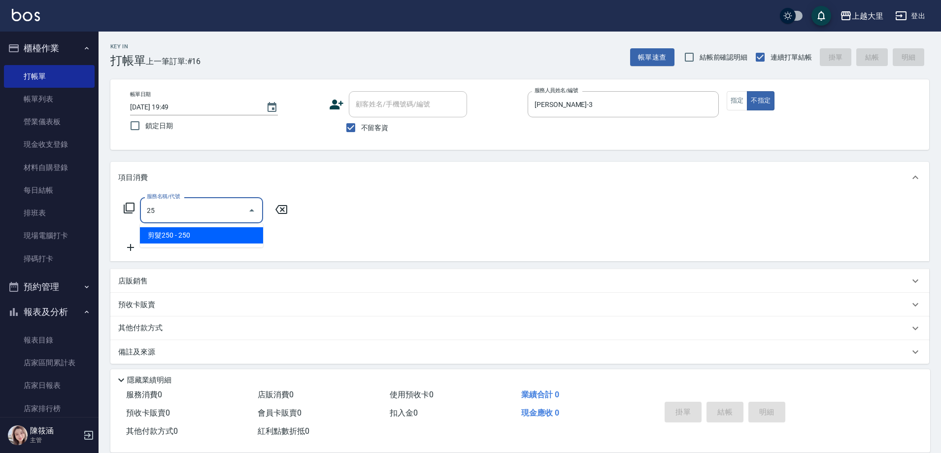
type input "2"
type input "499洗剪(2499)"
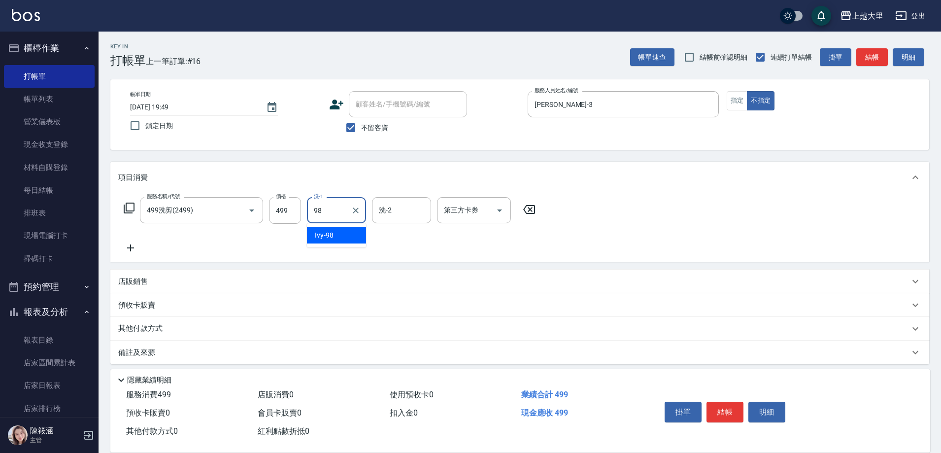
type input "Ivy-98"
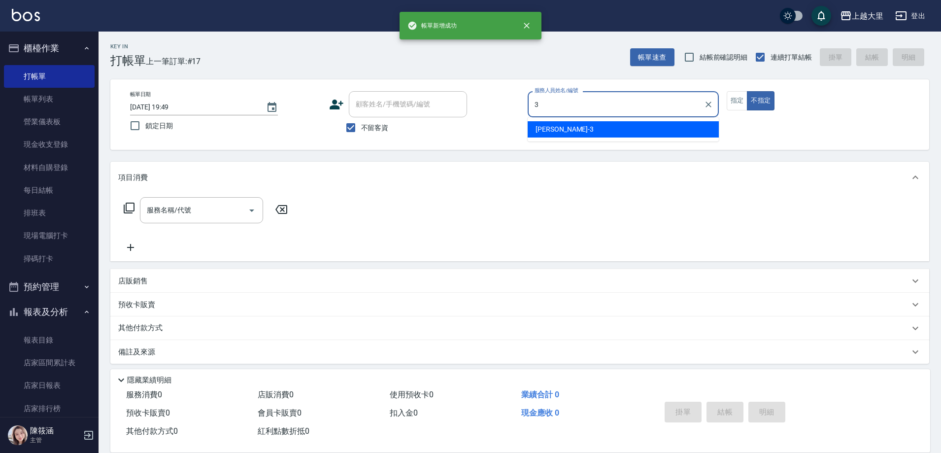
type input "Joanna喬安娜-3"
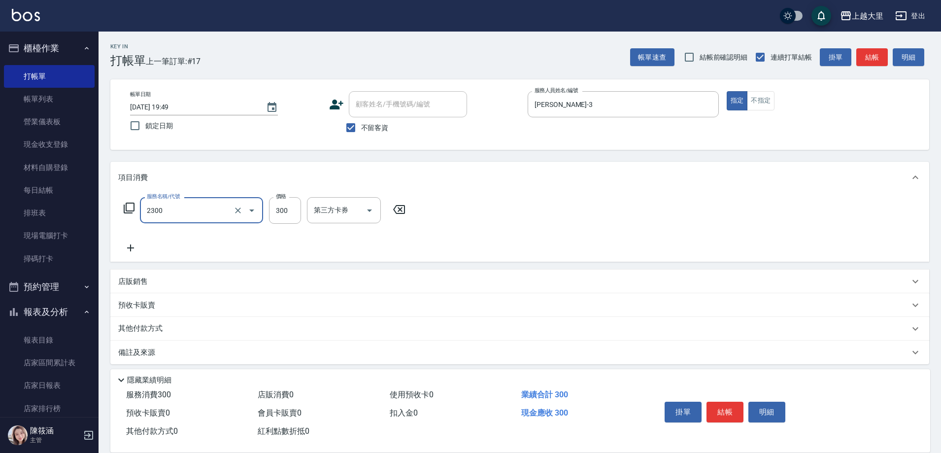
type input "剪髮300(2300)"
type input "260"
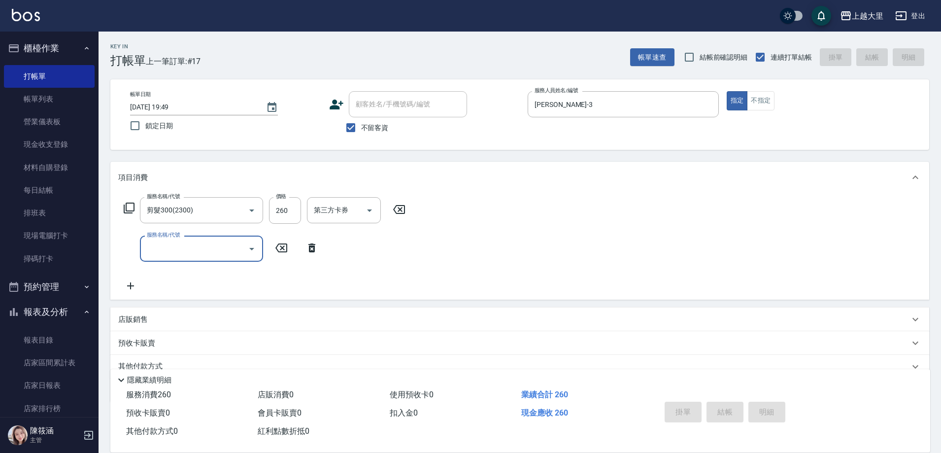
type input "2025/09/21 19:50"
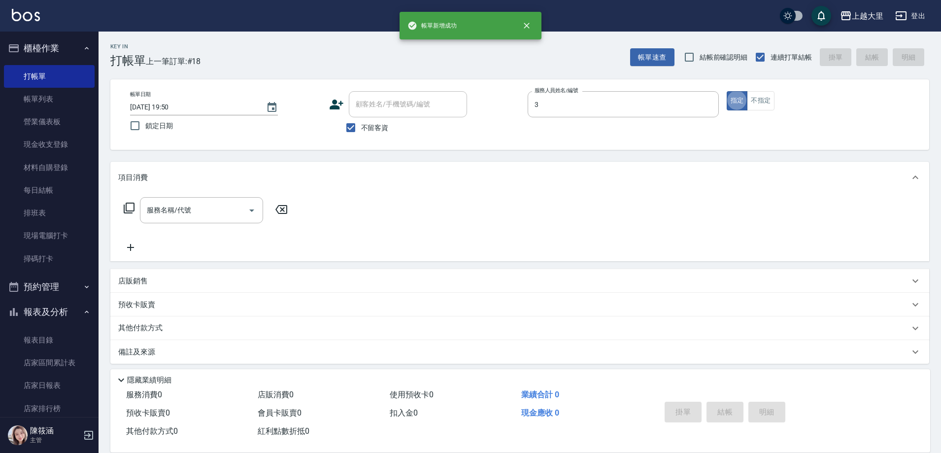
type input "Joanna喬安娜-3"
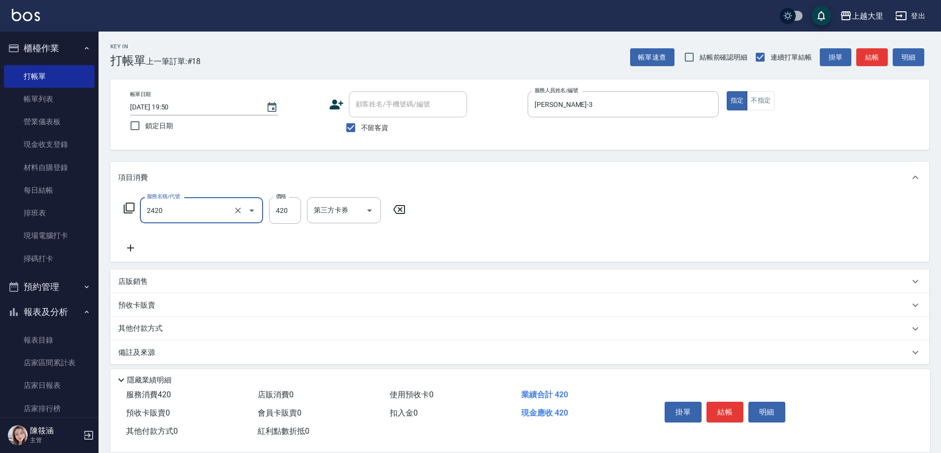
type input "洗+剪420(2420)"
type input "320"
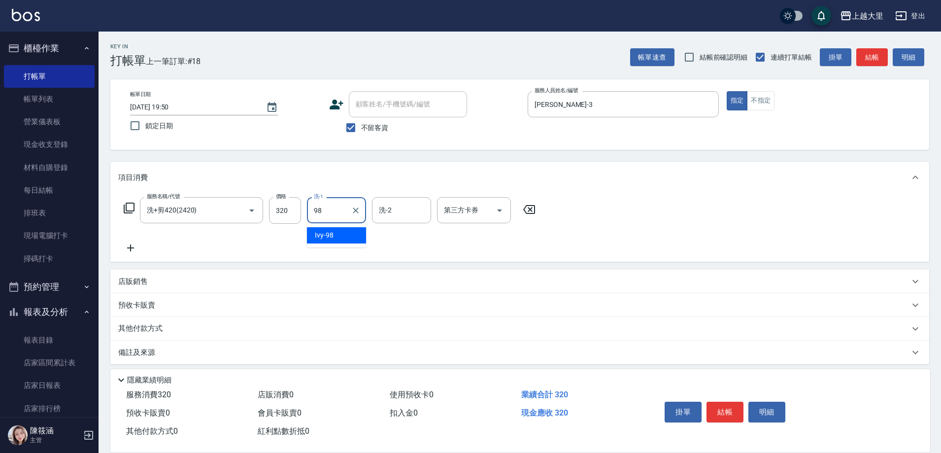
type input "Ivy-98"
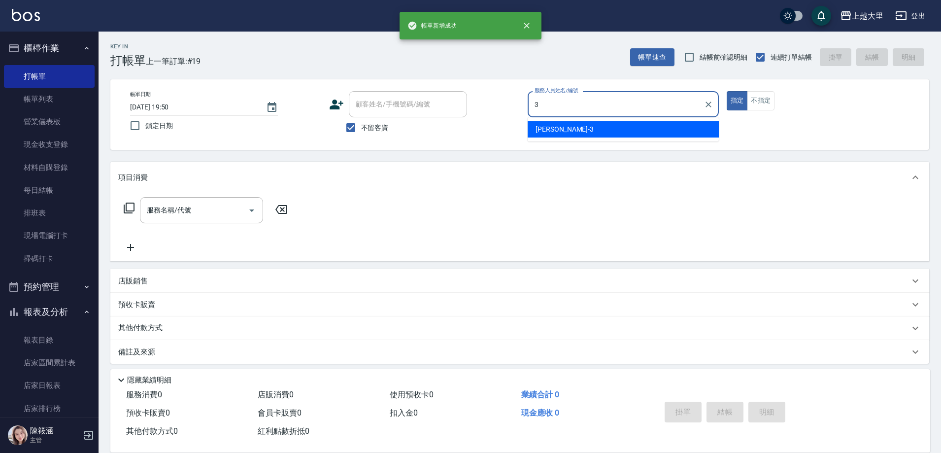
type input "Joanna喬安娜-3"
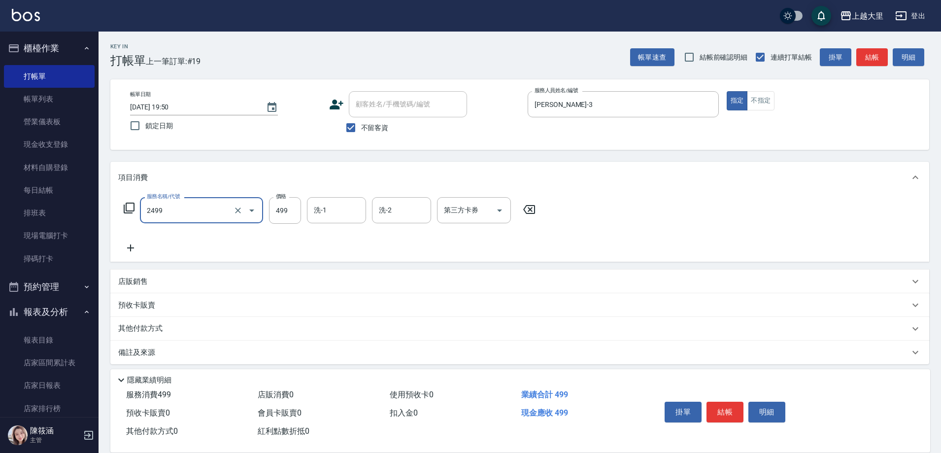
type input "499洗剪(2499)"
type input "Ivy-98"
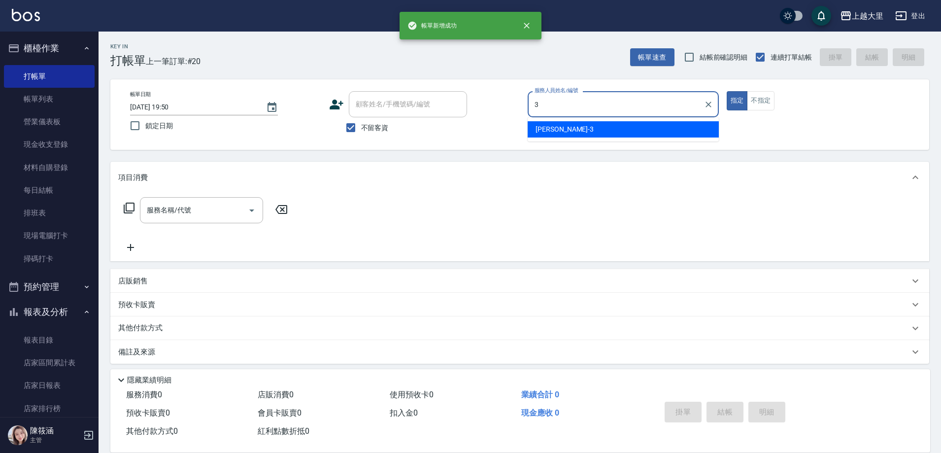
type input "Joanna喬安娜-3"
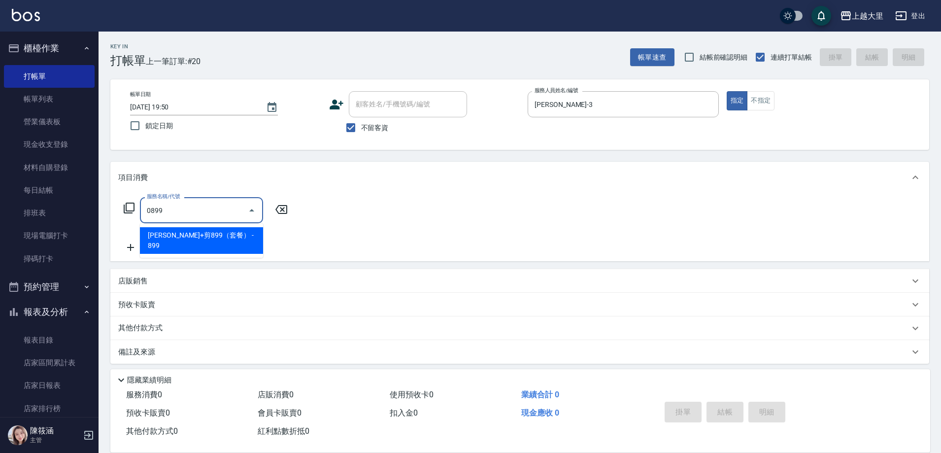
type input "依黛莉+剪899（套餐）(0899)"
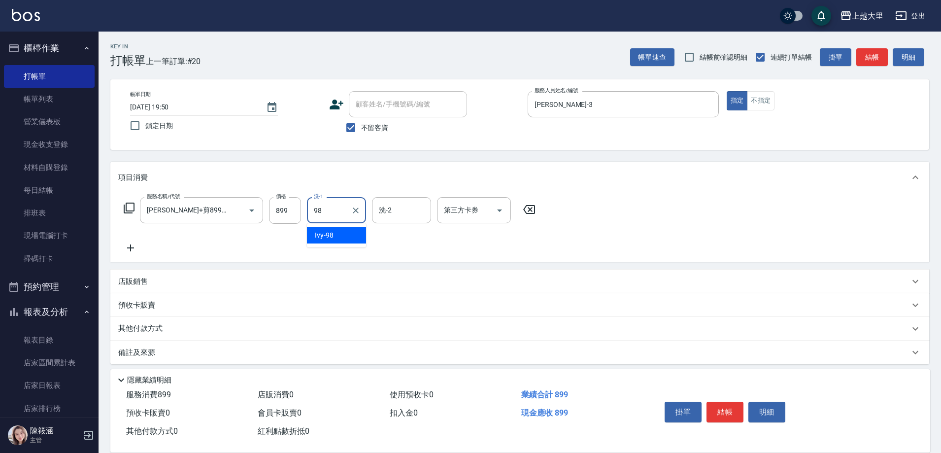
type input "Ivy-98"
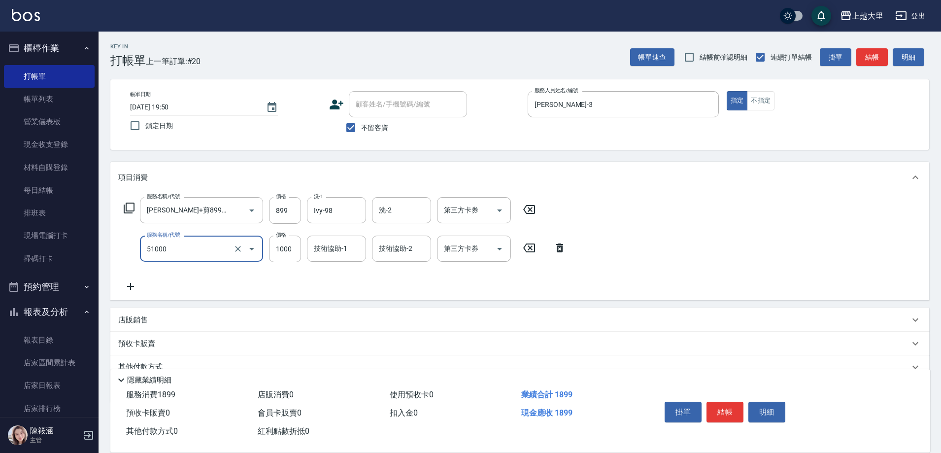
type input "護髮1000(51000)"
type input "Ivy-98"
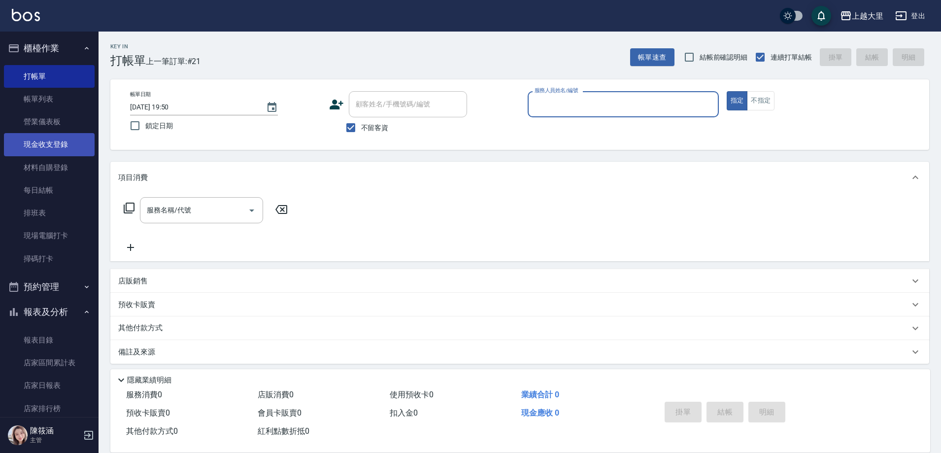
click at [55, 148] on link "現金收支登錄" at bounding box center [49, 144] width 91 height 23
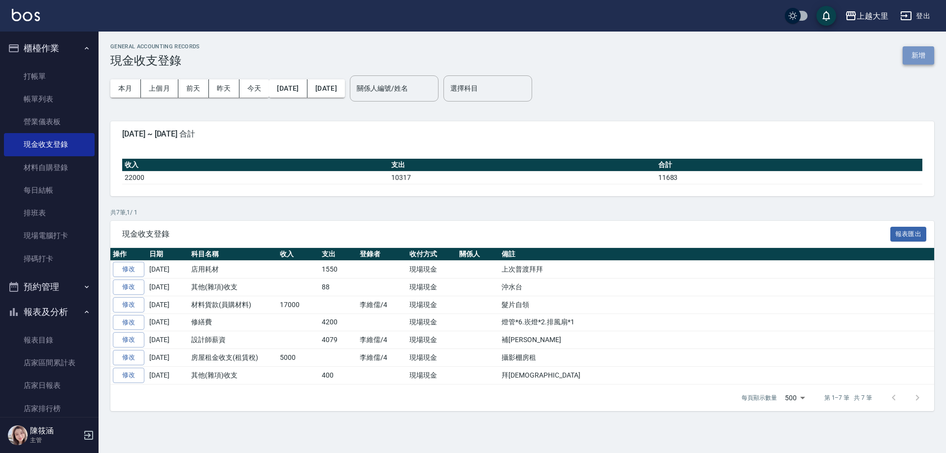
click at [916, 55] on button "新增" at bounding box center [918, 55] width 32 height 18
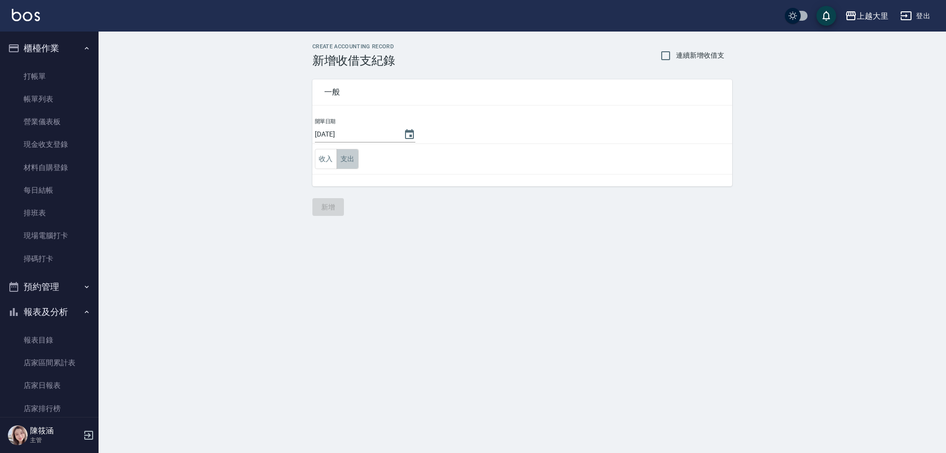
click at [349, 159] on button "支出" at bounding box center [347, 159] width 22 height 20
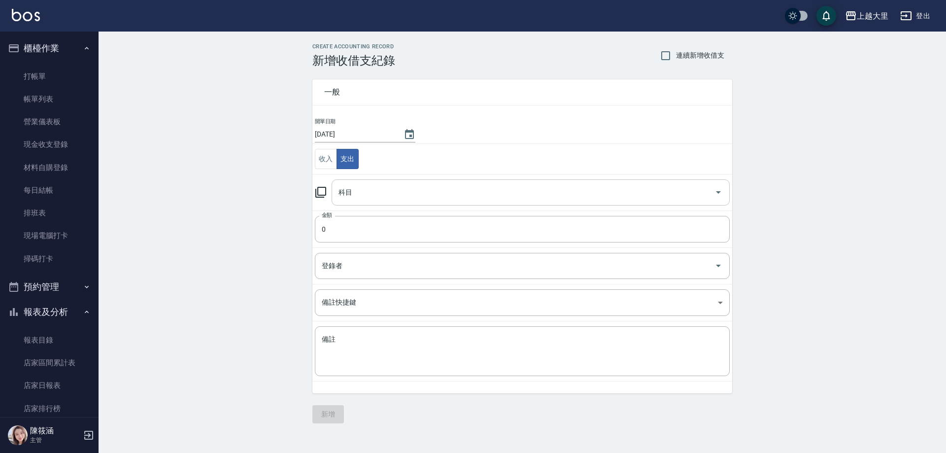
click at [368, 186] on input "科目" at bounding box center [523, 192] width 374 height 17
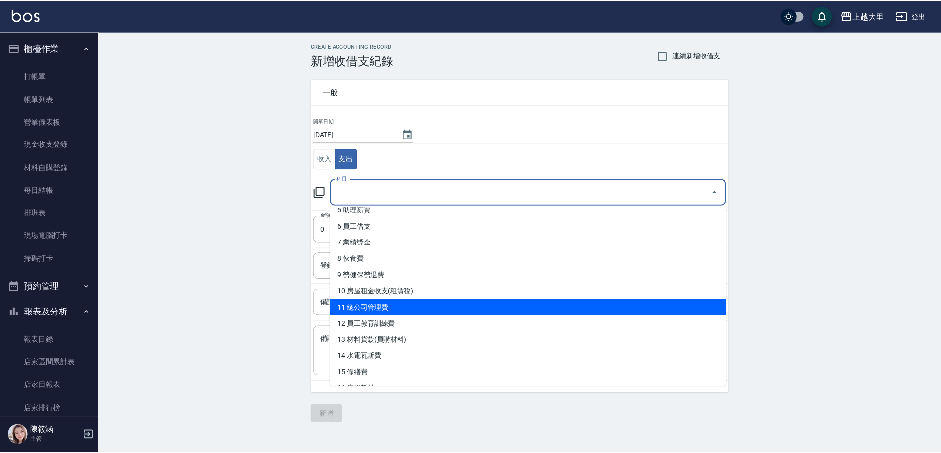
scroll to position [197, 0]
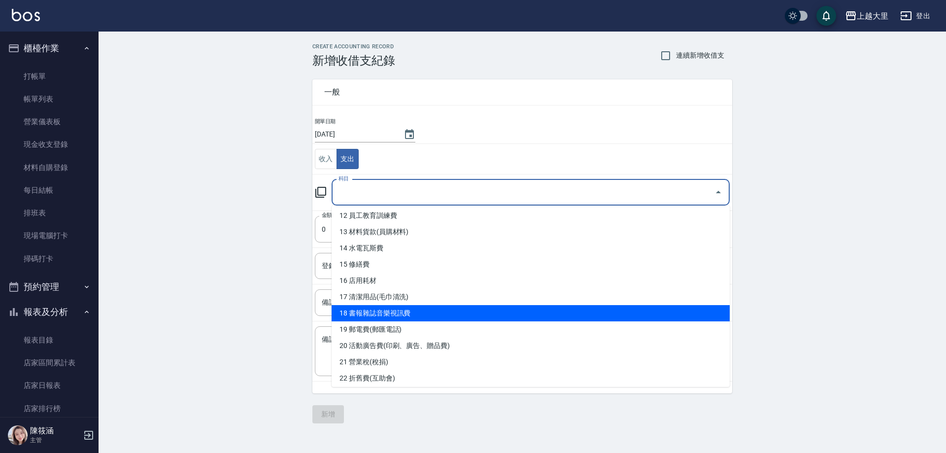
click at [454, 313] on li "18 書報雜誌音樂視訊費" at bounding box center [531, 313] width 398 height 16
type input "18 書報雜誌音樂視訊費"
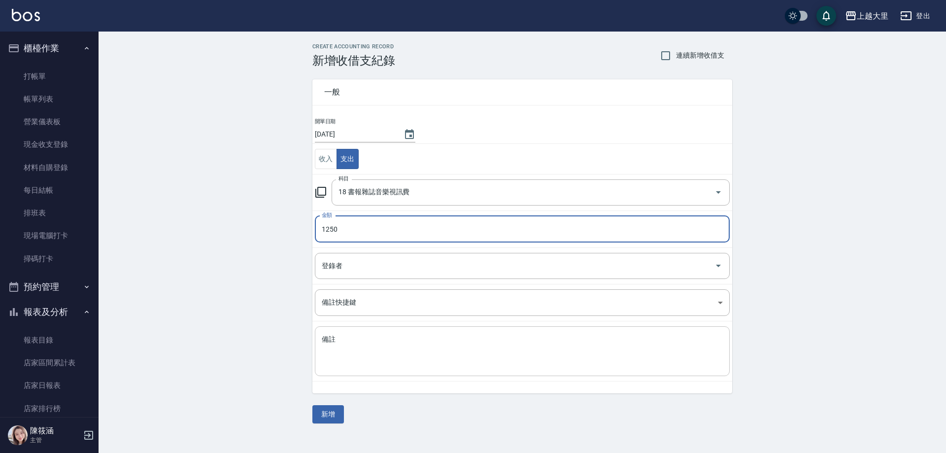
type input "1250"
click at [368, 344] on textarea "備註" at bounding box center [522, 350] width 401 height 33
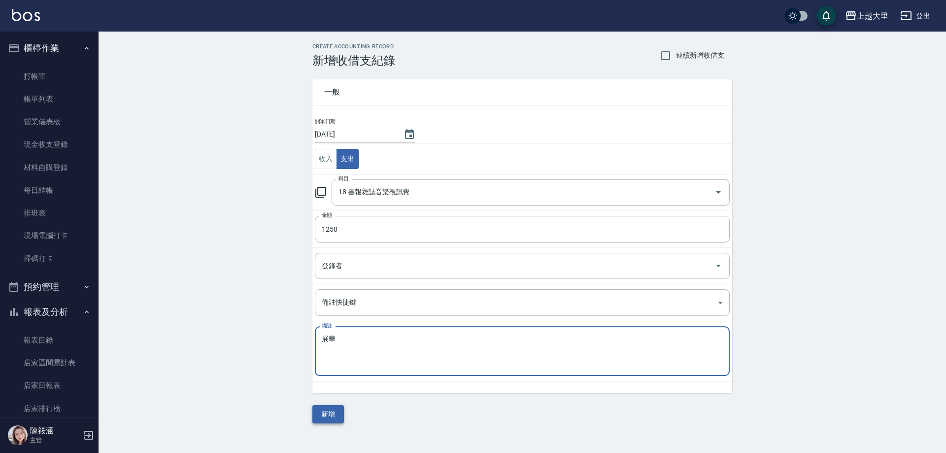
type textarea "展華"
click at [334, 408] on button "新增" at bounding box center [328, 414] width 32 height 18
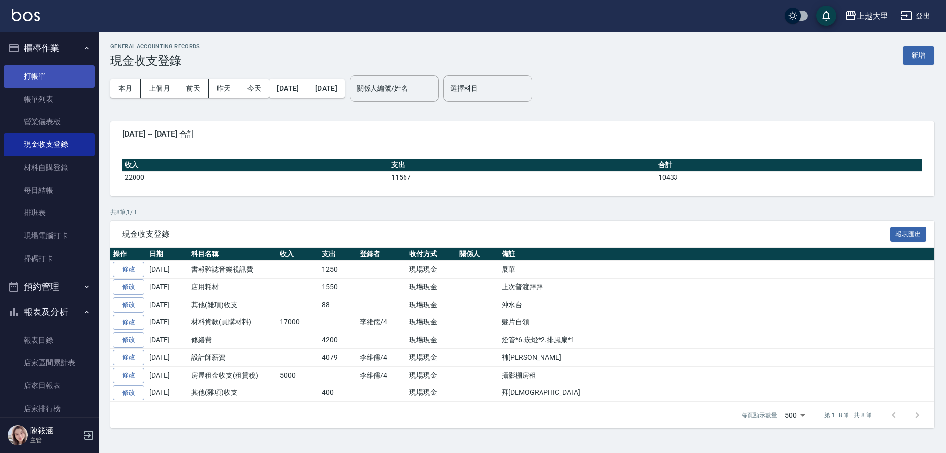
click at [56, 65] on link "打帳單" at bounding box center [49, 76] width 91 height 23
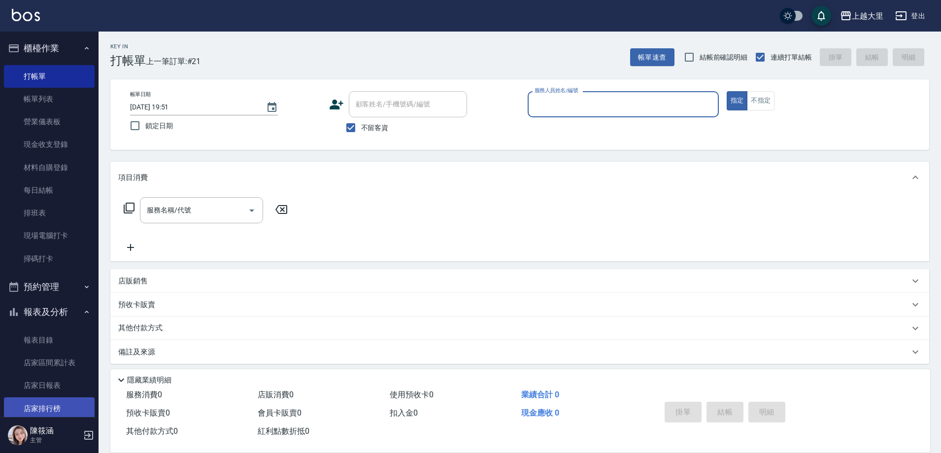
scroll to position [246, 0]
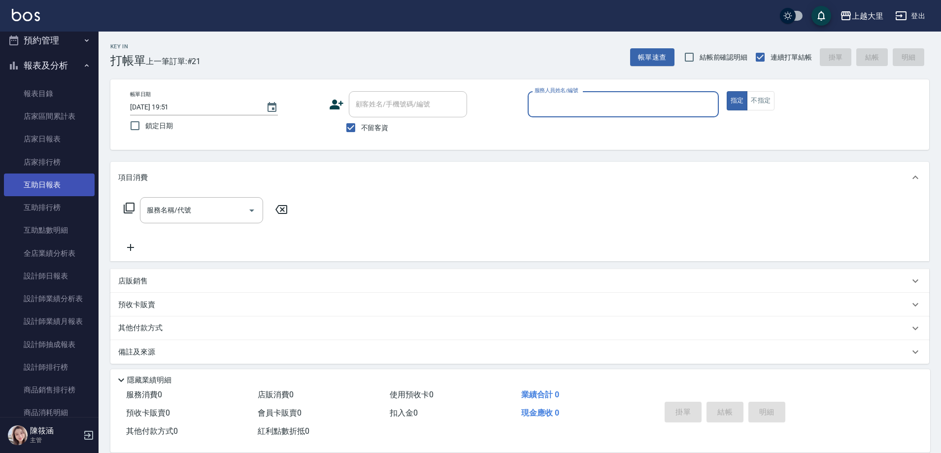
click at [44, 188] on link "互助日報表" at bounding box center [49, 184] width 91 height 23
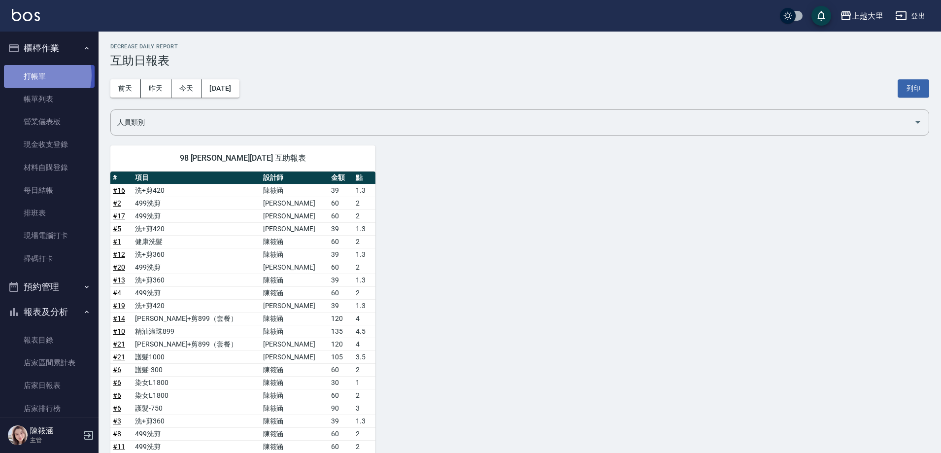
click at [34, 75] on link "打帳單" at bounding box center [49, 76] width 91 height 23
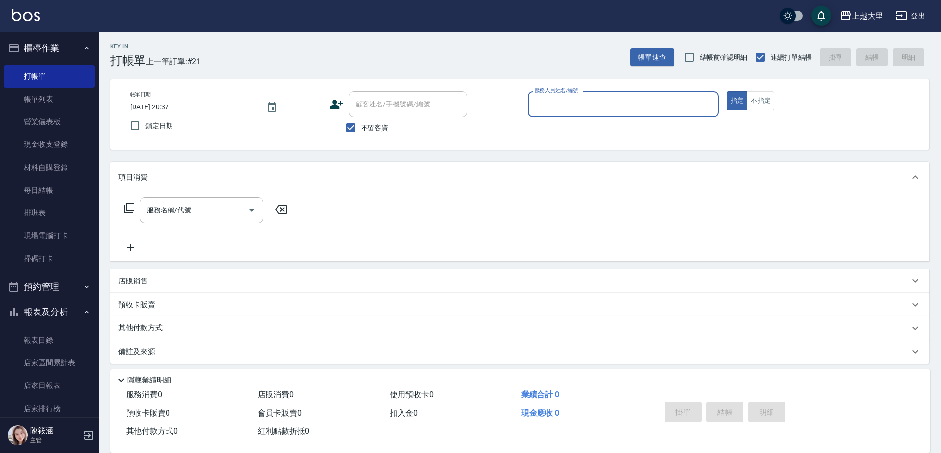
scroll to position [5, 0]
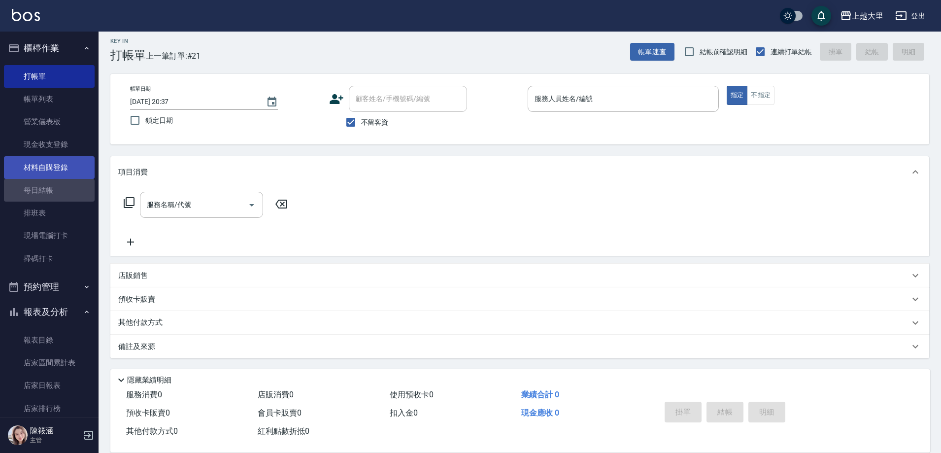
drag, startPoint x: 57, startPoint y: 185, endPoint x: 66, endPoint y: 173, distance: 15.2
click at [57, 185] on link "每日結帳" at bounding box center [49, 190] width 91 height 23
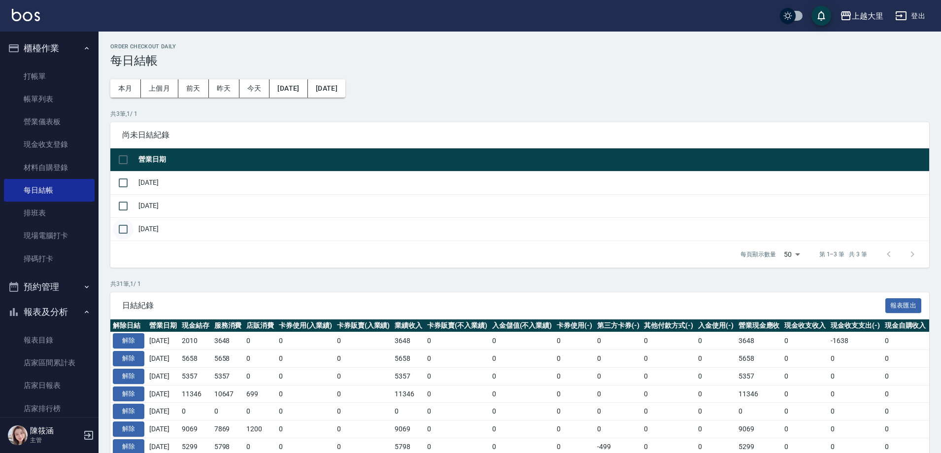
click at [127, 230] on input "checkbox" at bounding box center [123, 229] width 21 height 21
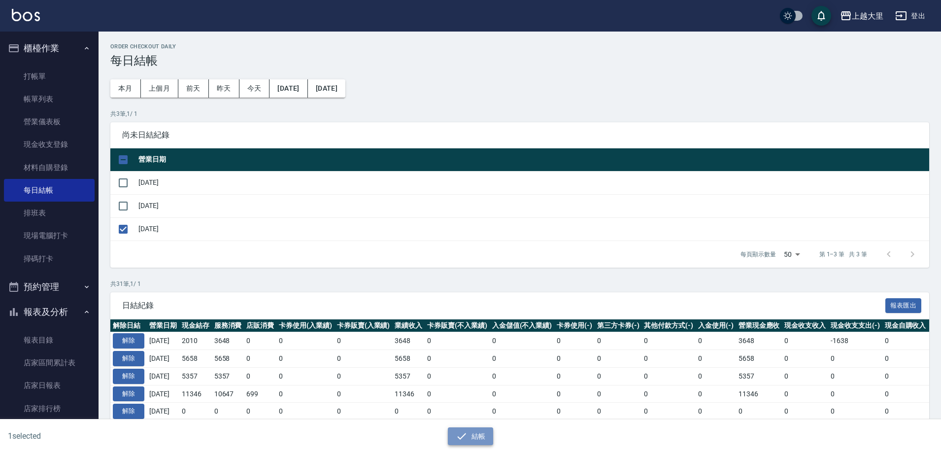
click at [486, 434] on button "結帳" at bounding box center [471, 436] width 46 height 18
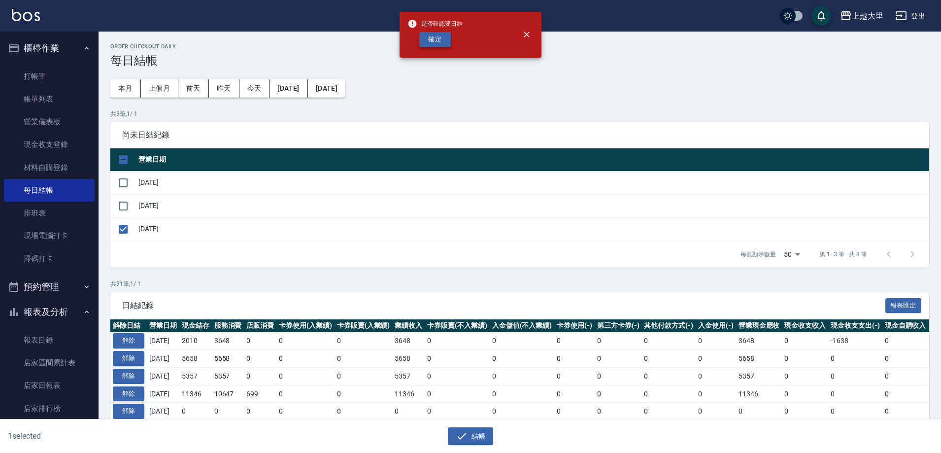
click at [437, 37] on button "確定" at bounding box center [435, 39] width 32 height 15
checkbox input "false"
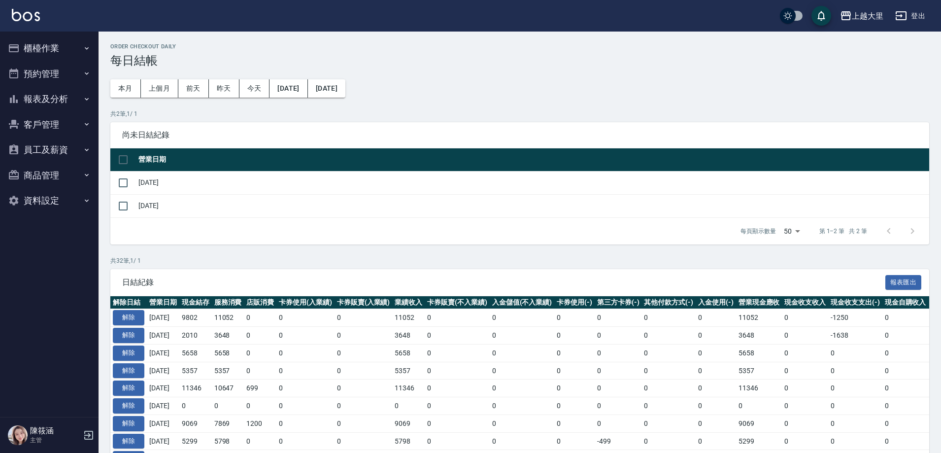
click at [44, 101] on button "報表及分析" at bounding box center [49, 99] width 91 height 26
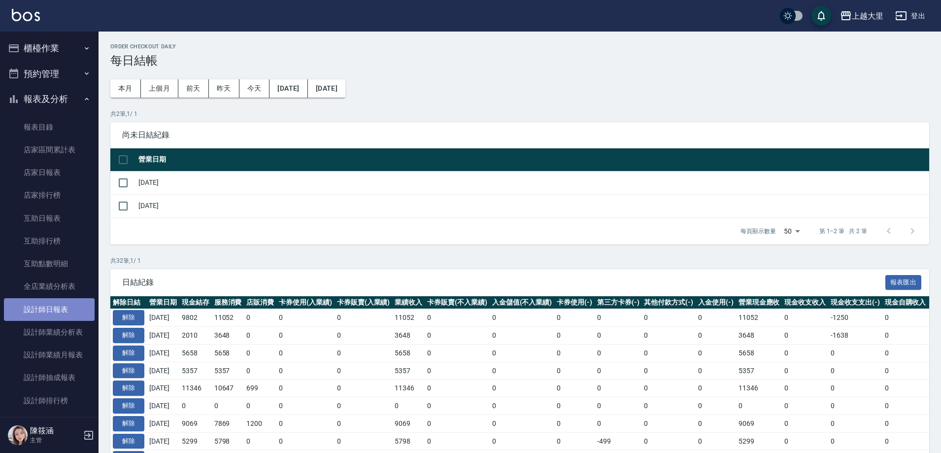
click at [55, 305] on link "設計師日報表" at bounding box center [49, 309] width 91 height 23
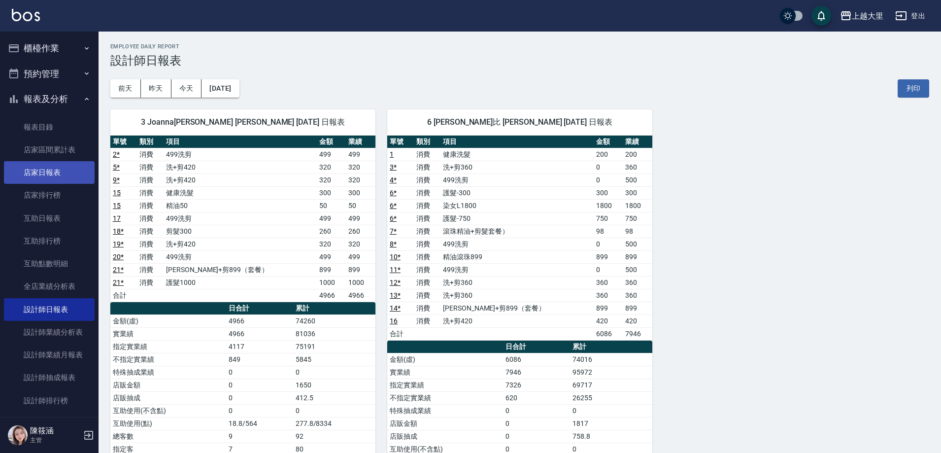
click at [51, 180] on link "店家日報表" at bounding box center [49, 172] width 91 height 23
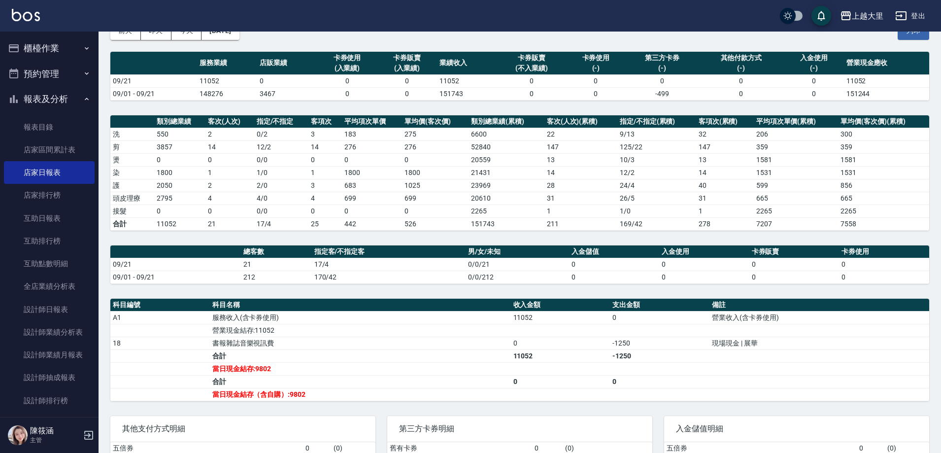
scroll to position [99, 0]
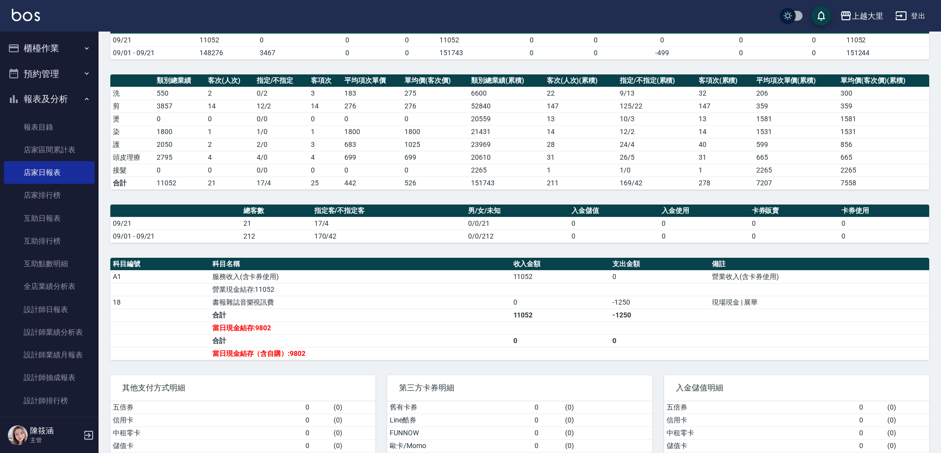
click at [71, 43] on button "櫃檯作業" at bounding box center [49, 48] width 91 height 26
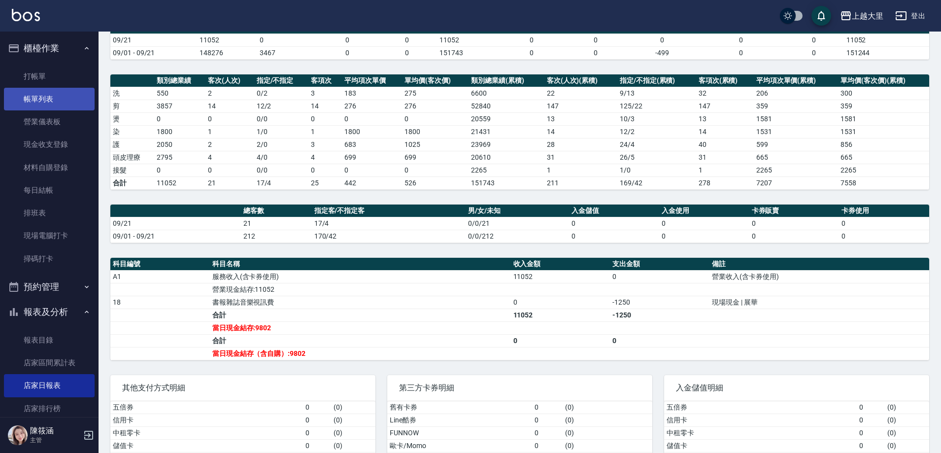
click at [58, 94] on link "帳單列表" at bounding box center [49, 99] width 91 height 23
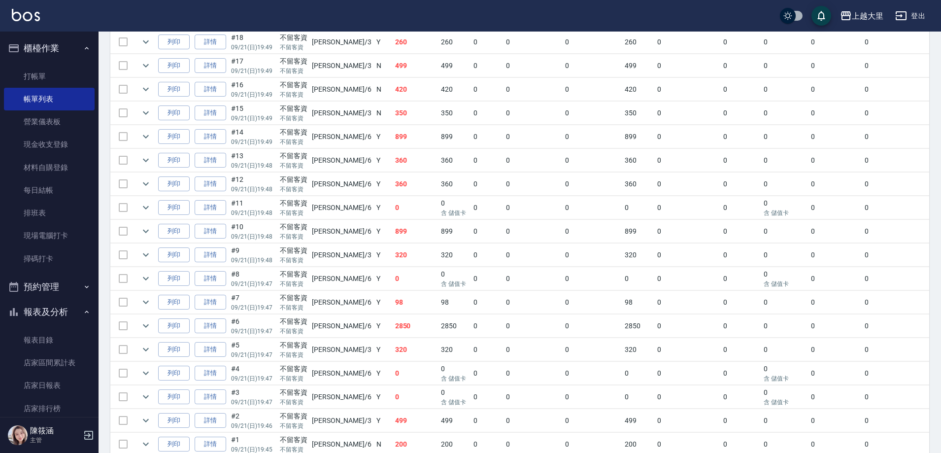
scroll to position [386, 0]
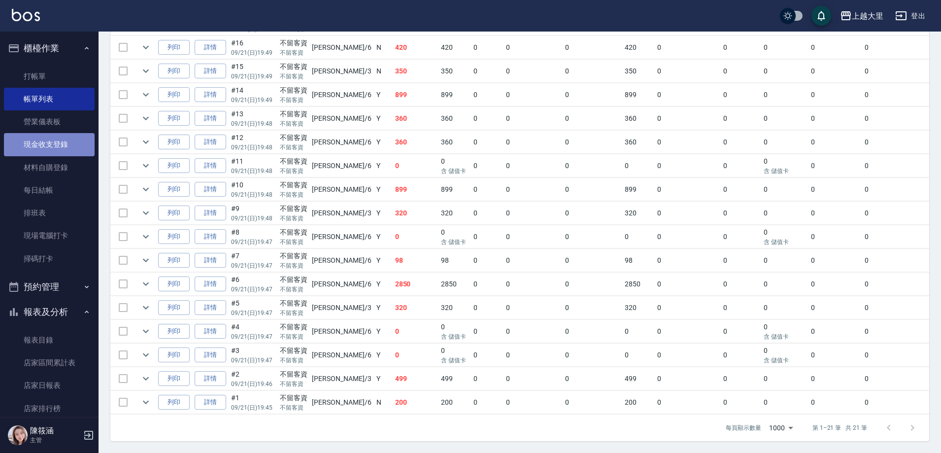
click at [60, 148] on link "現金收支登錄" at bounding box center [49, 144] width 91 height 23
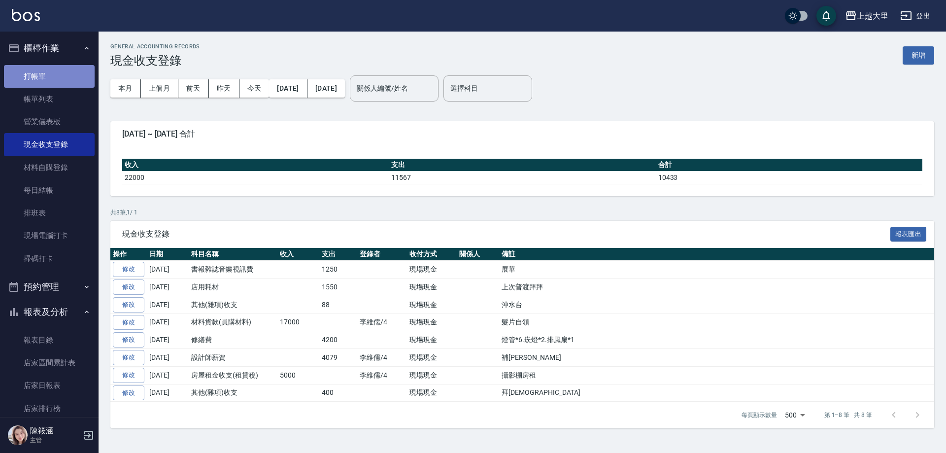
click at [56, 76] on link "打帳單" at bounding box center [49, 76] width 91 height 23
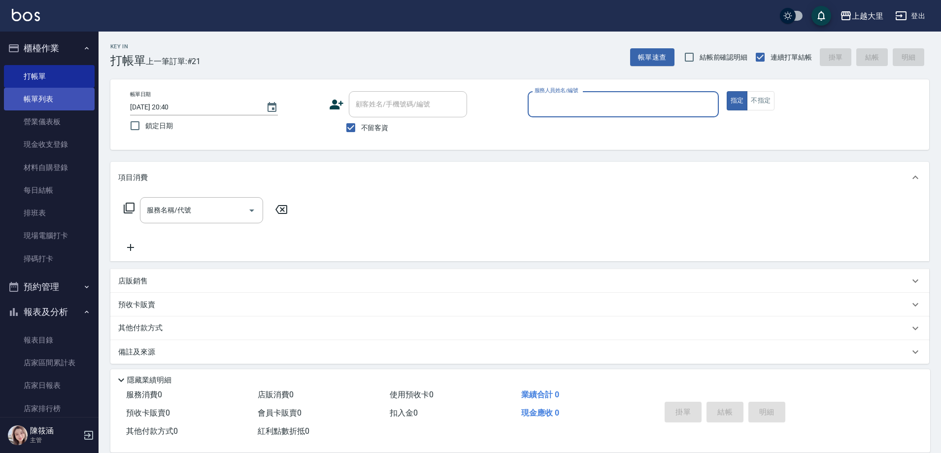
click at [61, 89] on link "帳單列表" at bounding box center [49, 99] width 91 height 23
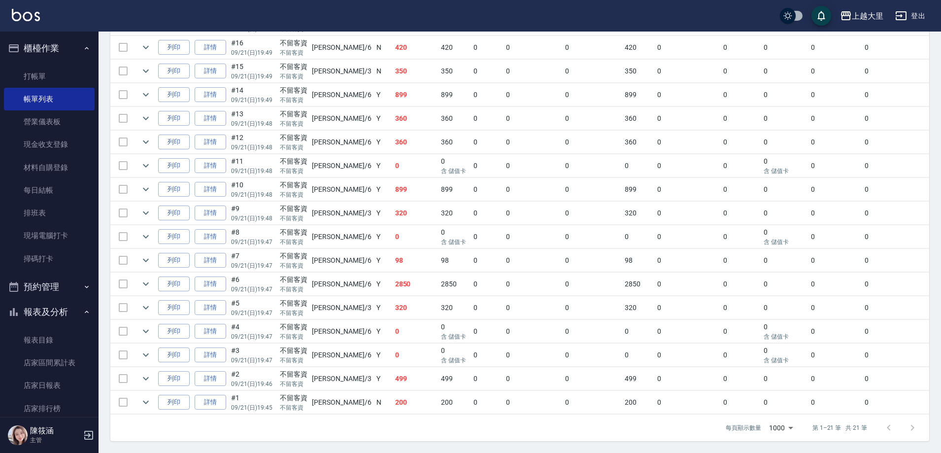
scroll to position [386, 0]
click at [53, 193] on link "每日結帳" at bounding box center [49, 190] width 91 height 23
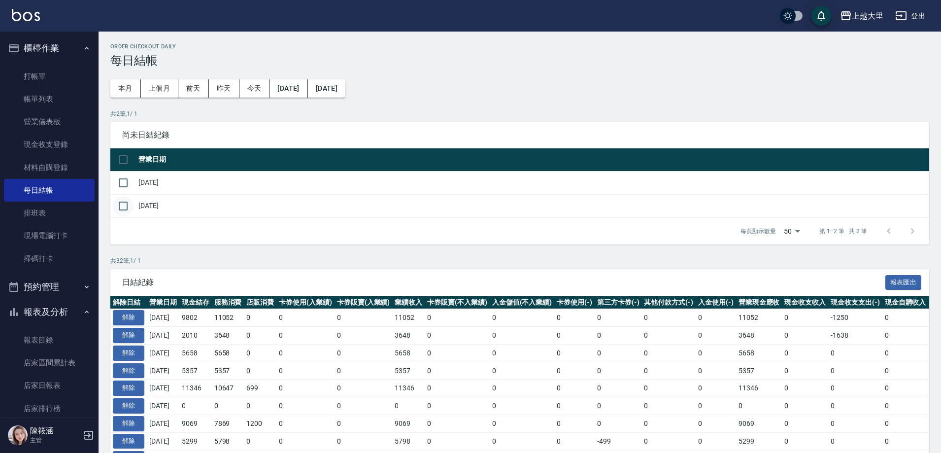
click at [125, 202] on input "checkbox" at bounding box center [123, 206] width 21 height 21
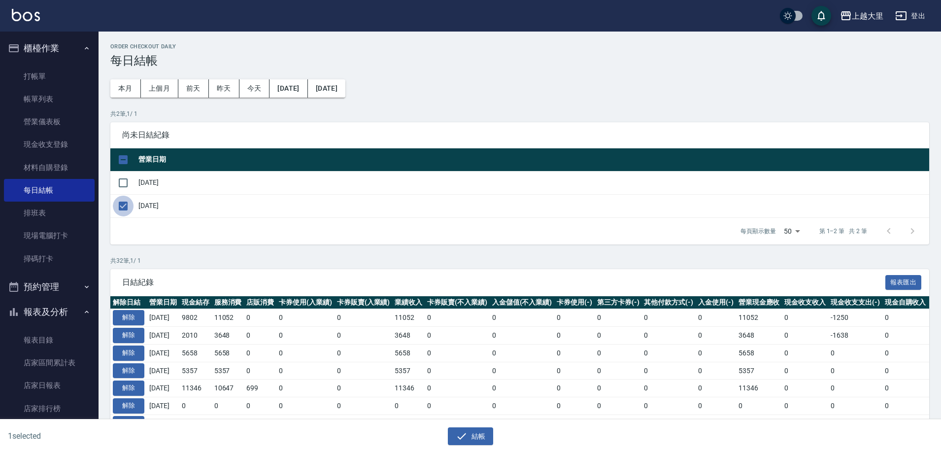
click at [125, 202] on input "checkbox" at bounding box center [123, 206] width 21 height 21
checkbox input "false"
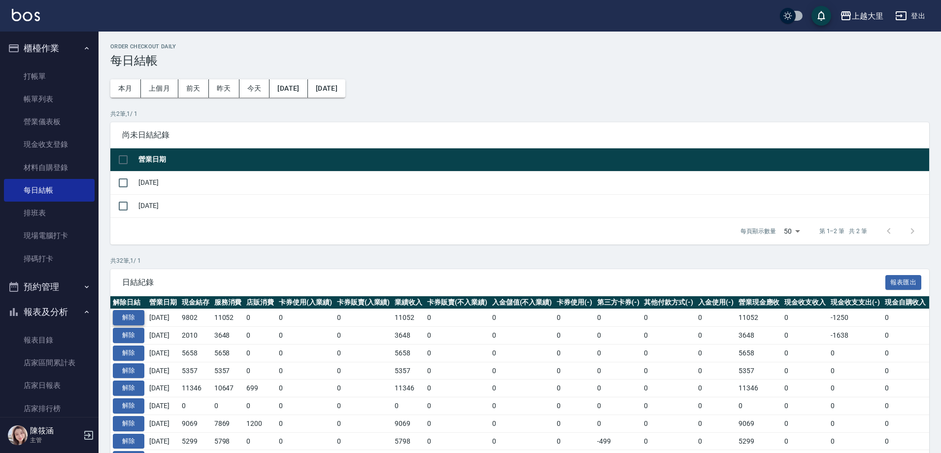
click at [128, 313] on button "解除" at bounding box center [129, 317] width 32 height 15
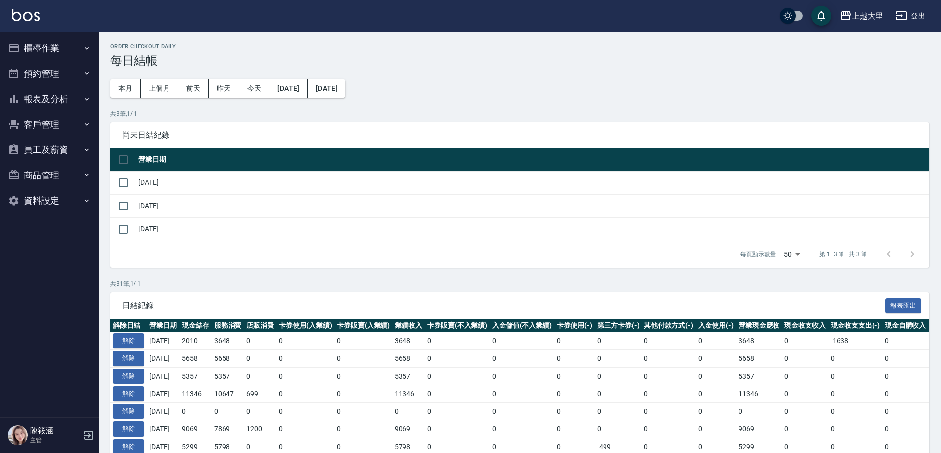
click at [62, 42] on button "櫃檯作業" at bounding box center [49, 48] width 91 height 26
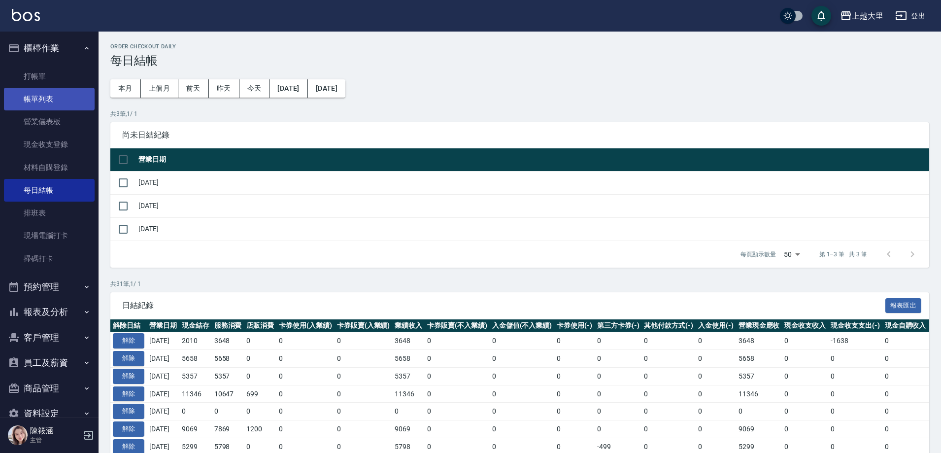
click at [63, 93] on link "帳單列表" at bounding box center [49, 99] width 91 height 23
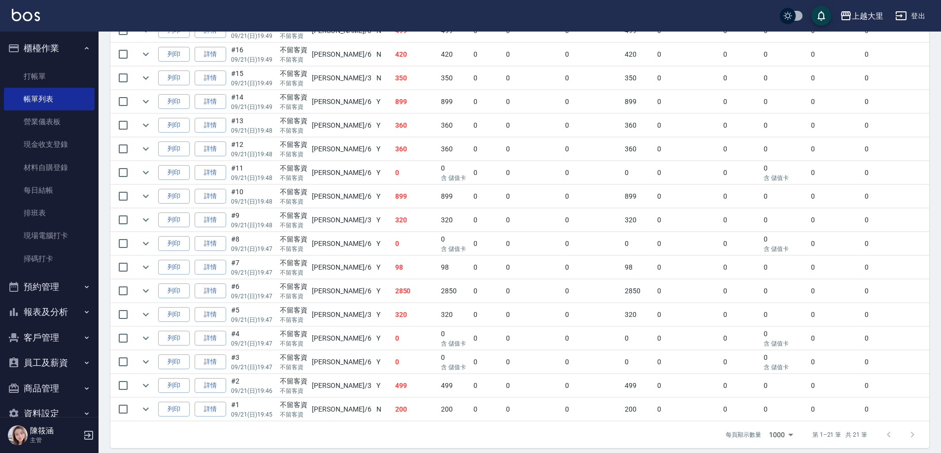
scroll to position [386, 0]
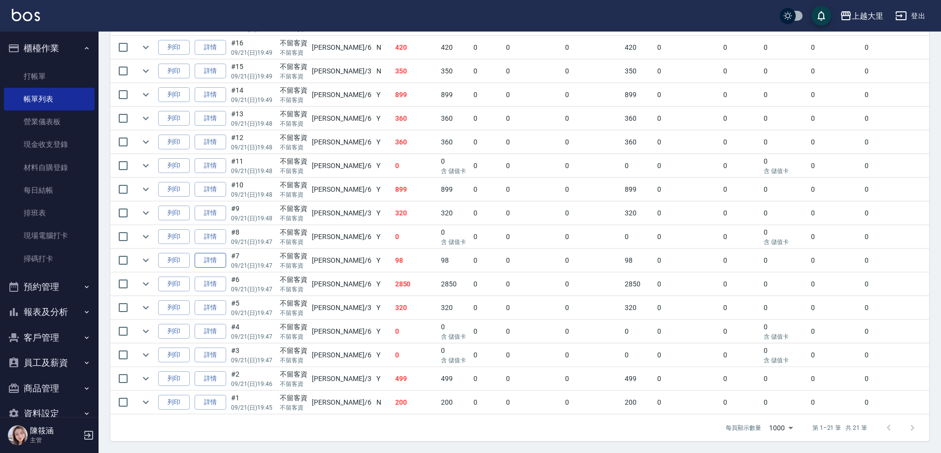
click at [213, 253] on link "詳情" at bounding box center [211, 260] width 32 height 15
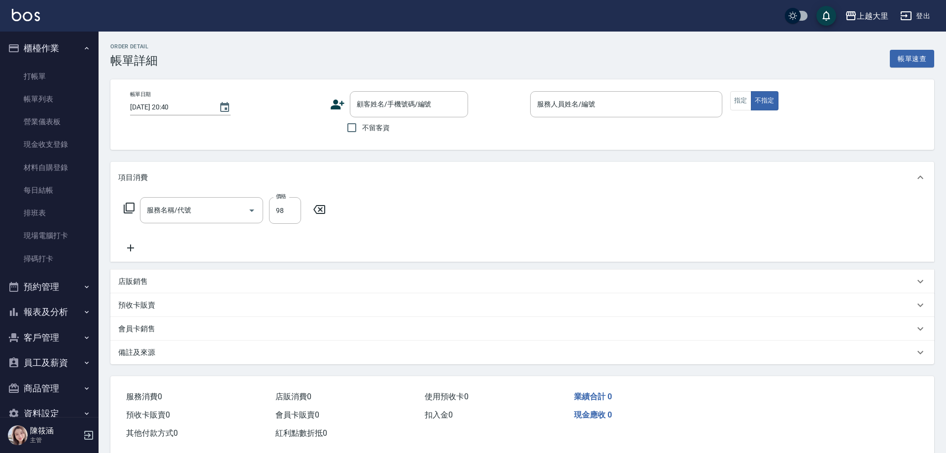
type input "2025/09/21 19:47"
checkbox input "true"
type input "Phoebe菲比-6"
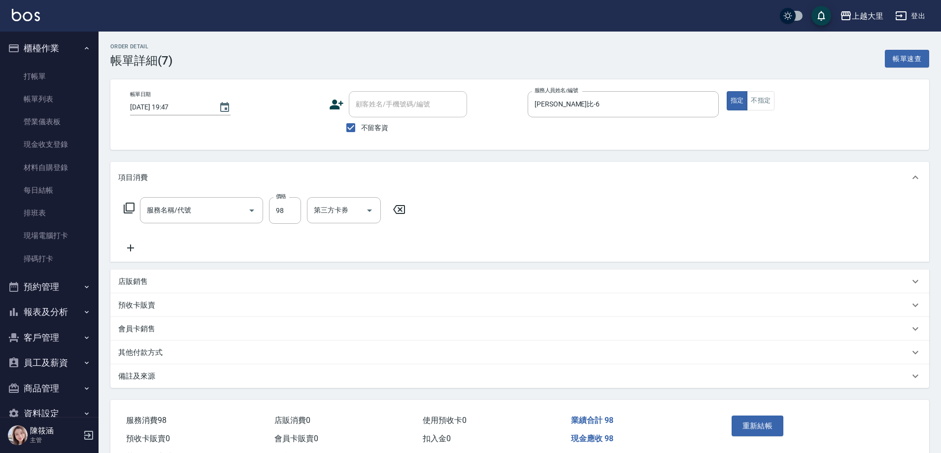
type input "滾珠精油+剪髮(套餐）(01199)"
click at [296, 210] on input "98" at bounding box center [285, 210] width 32 height 27
type input "1199"
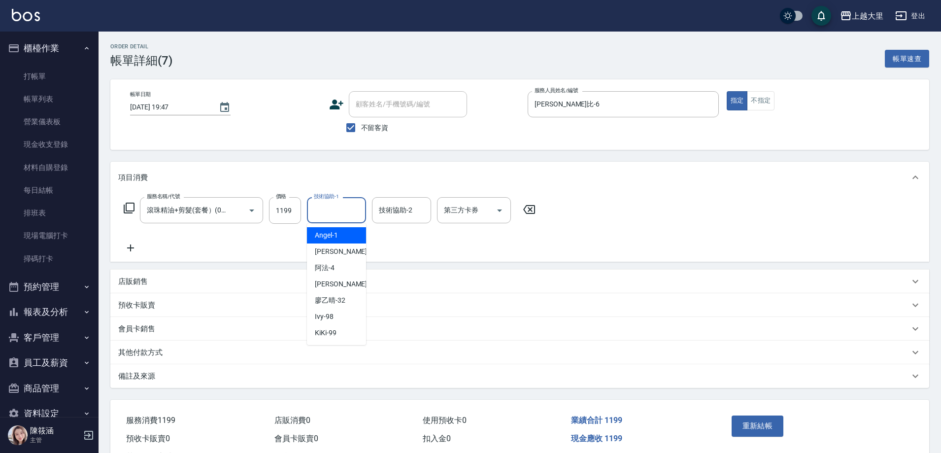
click at [344, 205] on input "技術協助-1" at bounding box center [336, 209] width 50 height 17
type input "98"
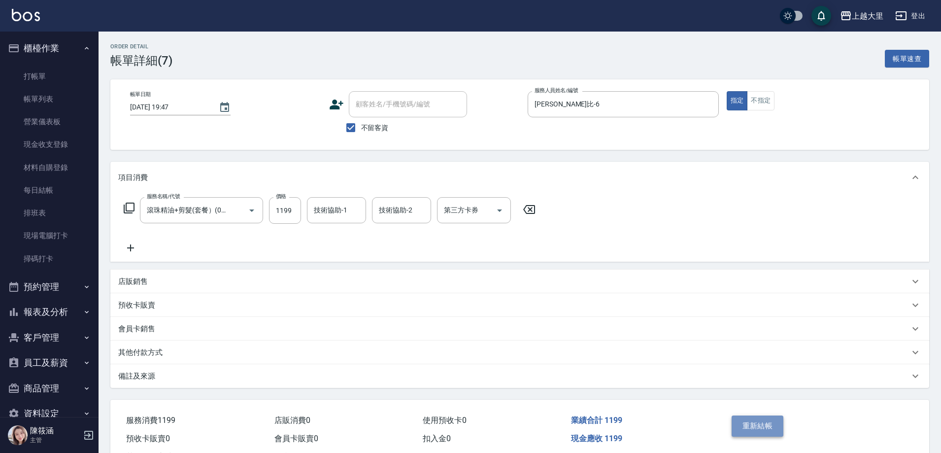
click at [747, 420] on button "重新結帳" at bounding box center [758, 425] width 52 height 21
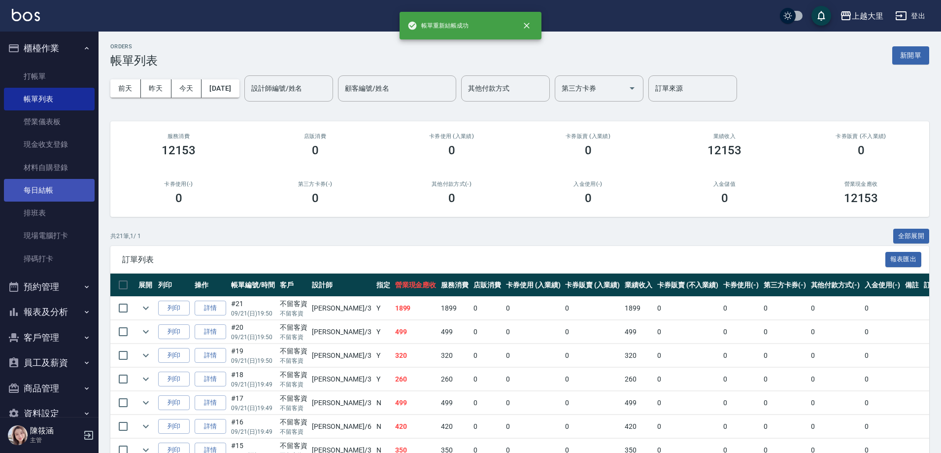
click at [58, 188] on link "每日結帳" at bounding box center [49, 190] width 91 height 23
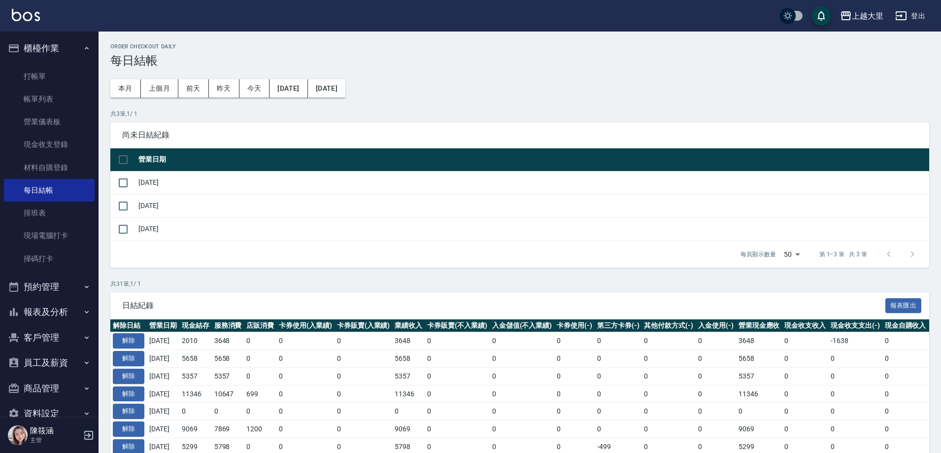
drag, startPoint x: 125, startPoint y: 226, endPoint x: 236, endPoint y: 282, distance: 125.1
click at [125, 226] on input "checkbox" at bounding box center [123, 229] width 21 height 21
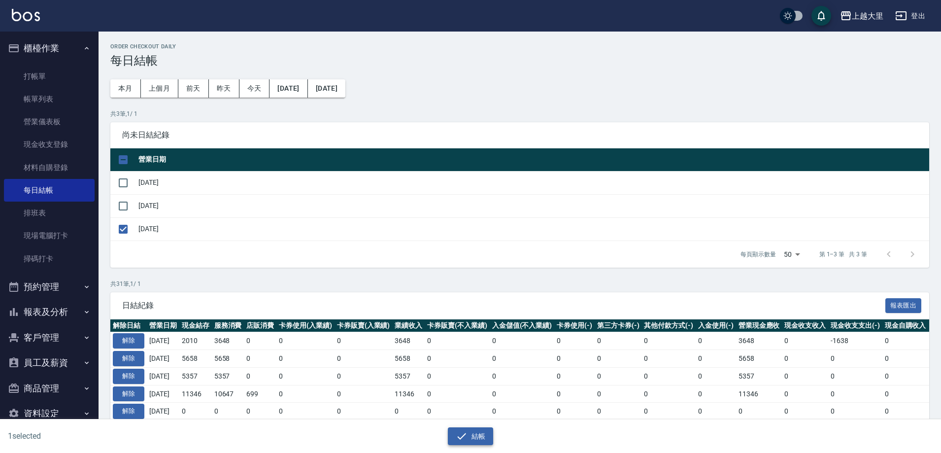
click at [465, 435] on icon "button" at bounding box center [462, 436] width 12 height 12
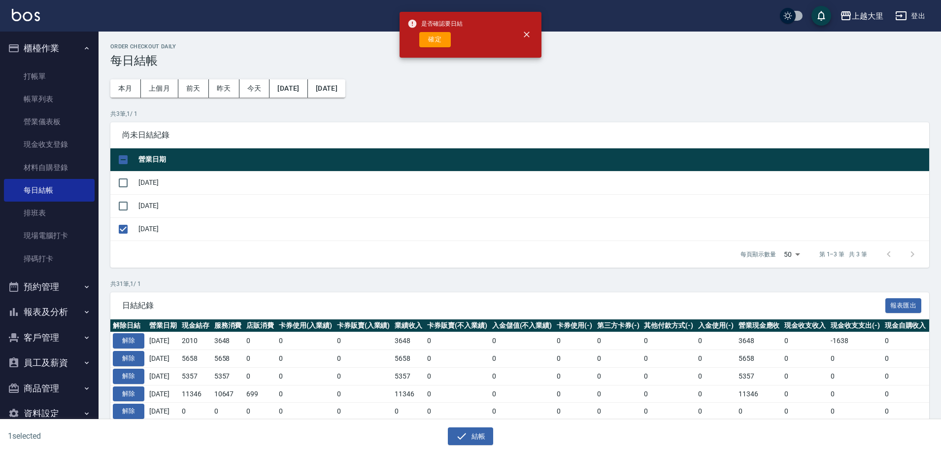
click at [439, 43] on button "確定" at bounding box center [435, 39] width 32 height 15
checkbox input "false"
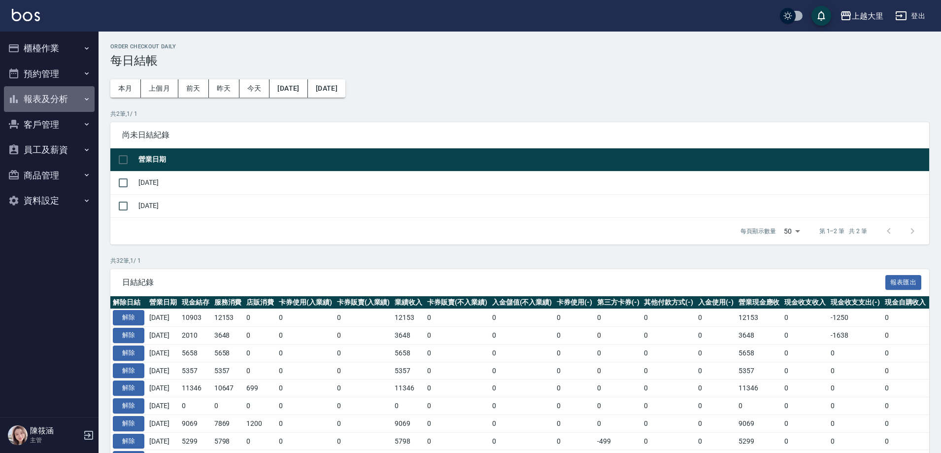
click at [58, 92] on button "報表及分析" at bounding box center [49, 99] width 91 height 26
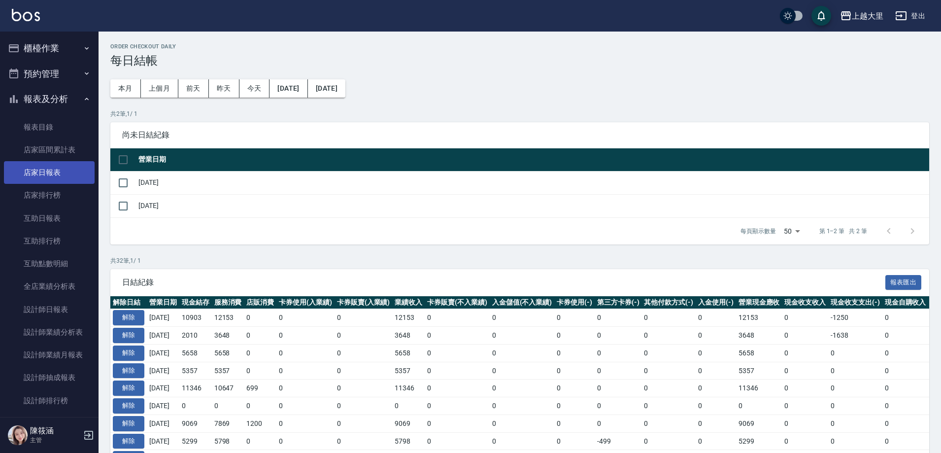
click at [63, 167] on link "店家日報表" at bounding box center [49, 172] width 91 height 23
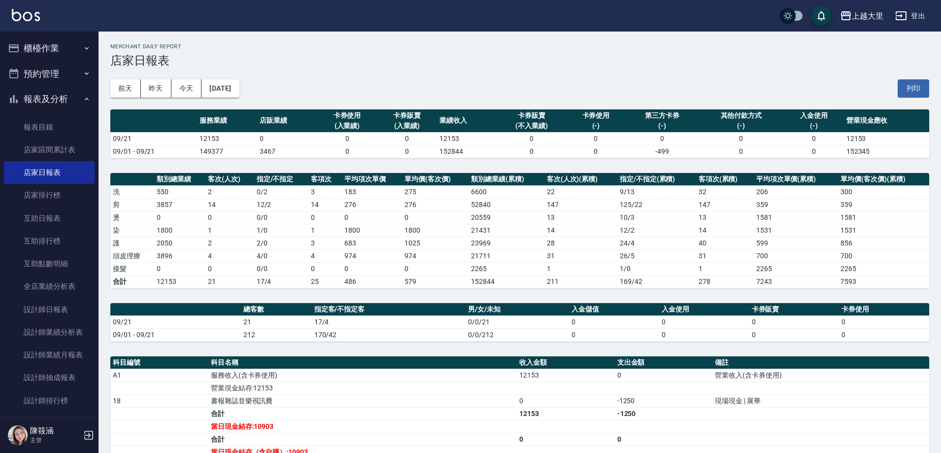
click at [52, 95] on button "報表及分析" at bounding box center [49, 99] width 91 height 26
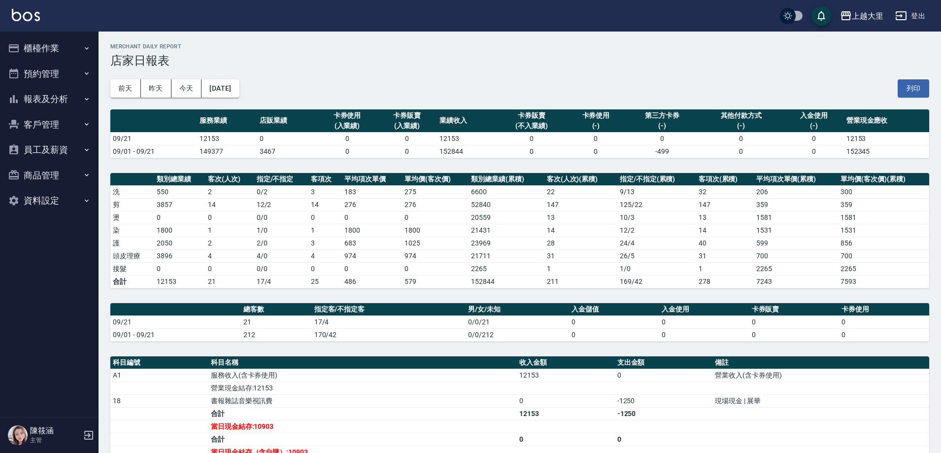
click at [53, 43] on button "櫃檯作業" at bounding box center [49, 48] width 91 height 26
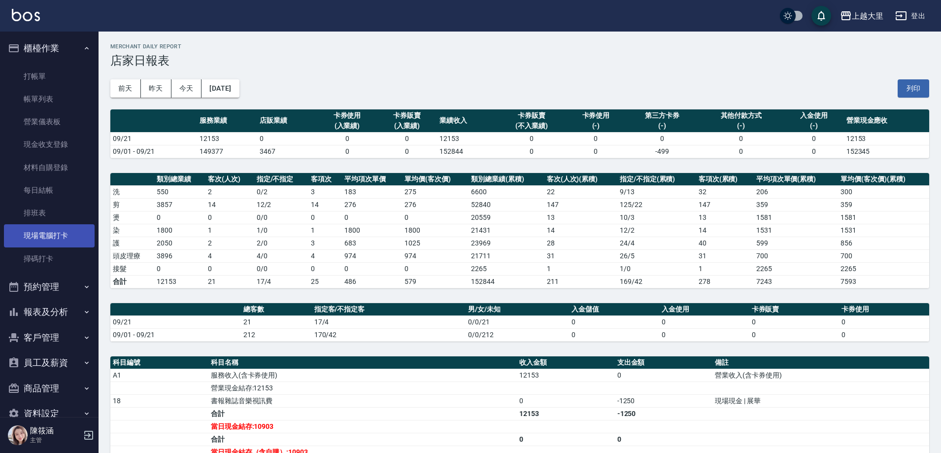
click at [64, 233] on link "現場電腦打卡" at bounding box center [49, 235] width 91 height 23
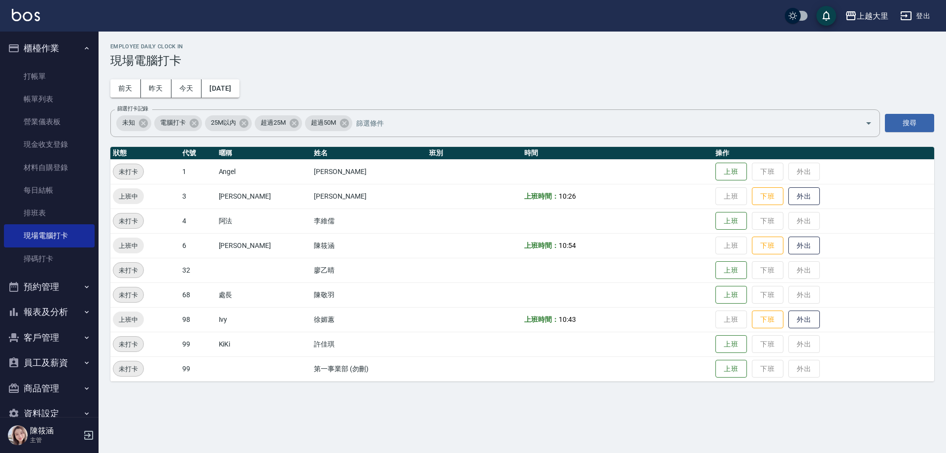
click at [760, 329] on td "上班 下班 外出" at bounding box center [823, 319] width 221 height 25
click at [764, 326] on button "下班" at bounding box center [768, 319] width 32 height 17
click at [759, 200] on button "下班" at bounding box center [768, 196] width 32 height 17
click at [768, 200] on button "下班" at bounding box center [768, 196] width 32 height 17
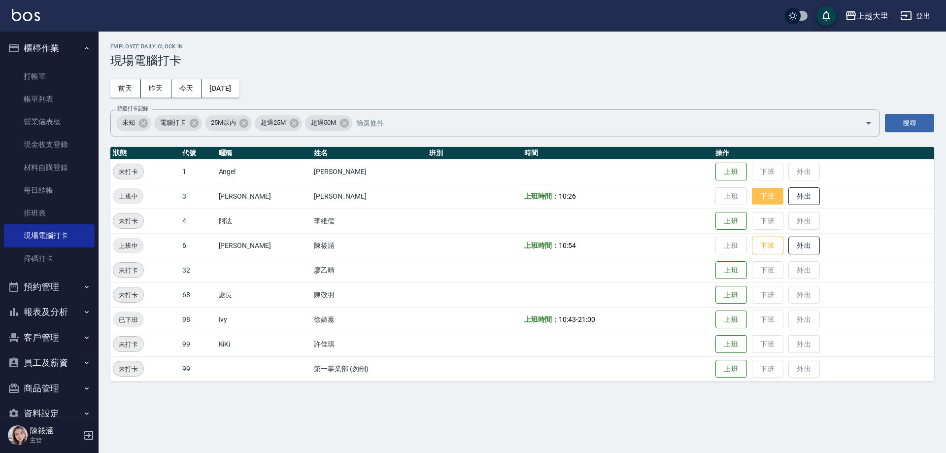
click at [762, 199] on button "下班" at bounding box center [768, 196] width 32 height 17
click at [767, 249] on button "下班" at bounding box center [768, 245] width 32 height 17
